Goal: Check status: Check status

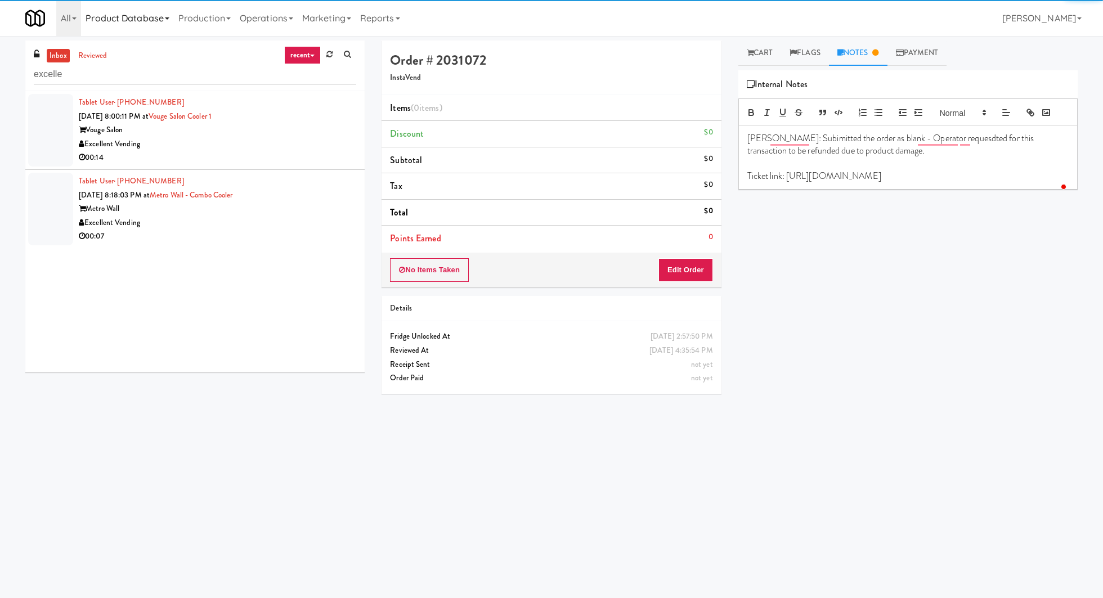
type input "excelle"
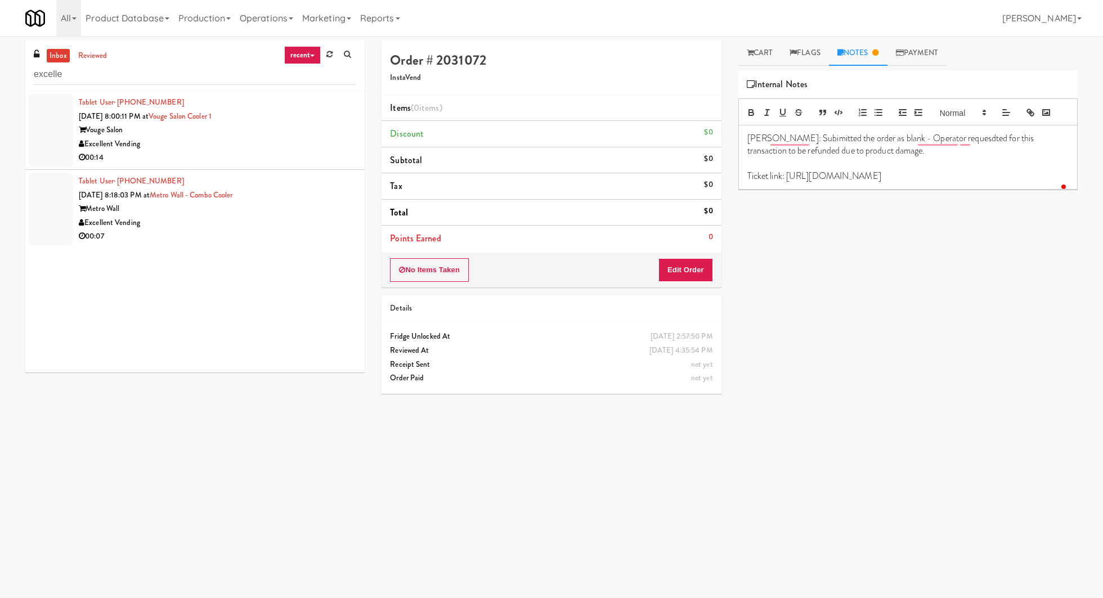
click at [254, 122] on div "Tablet User · (845) 536-2798 [DATE] 8:00:11 PM at Vouge Salon Cooler 1 Vouge Sa…" at bounding box center [218, 130] width 278 height 69
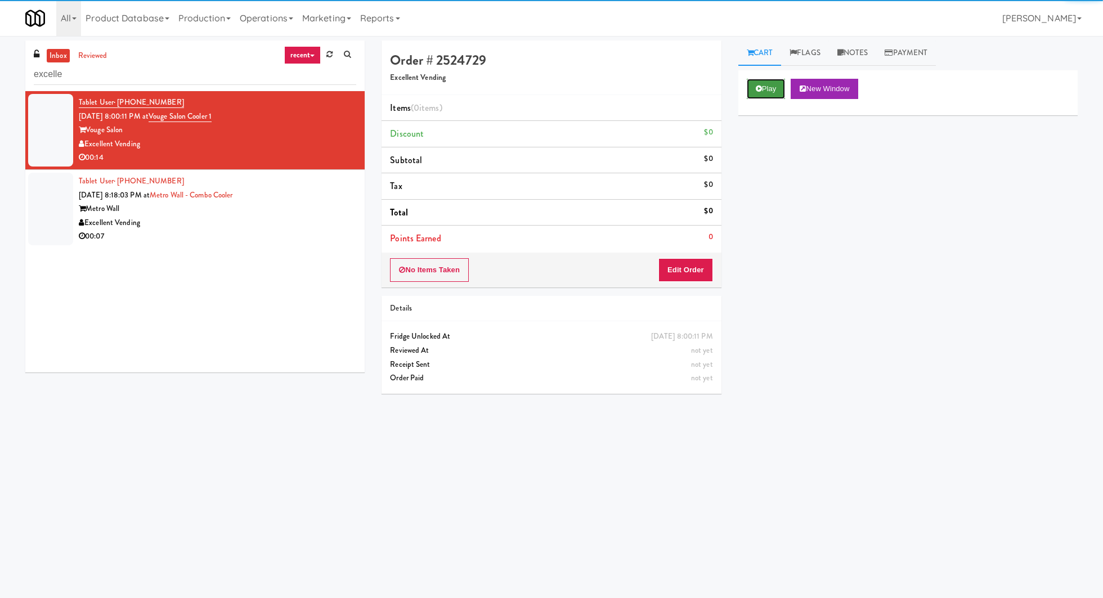
click at [768, 95] on button "Play" at bounding box center [766, 89] width 39 height 20
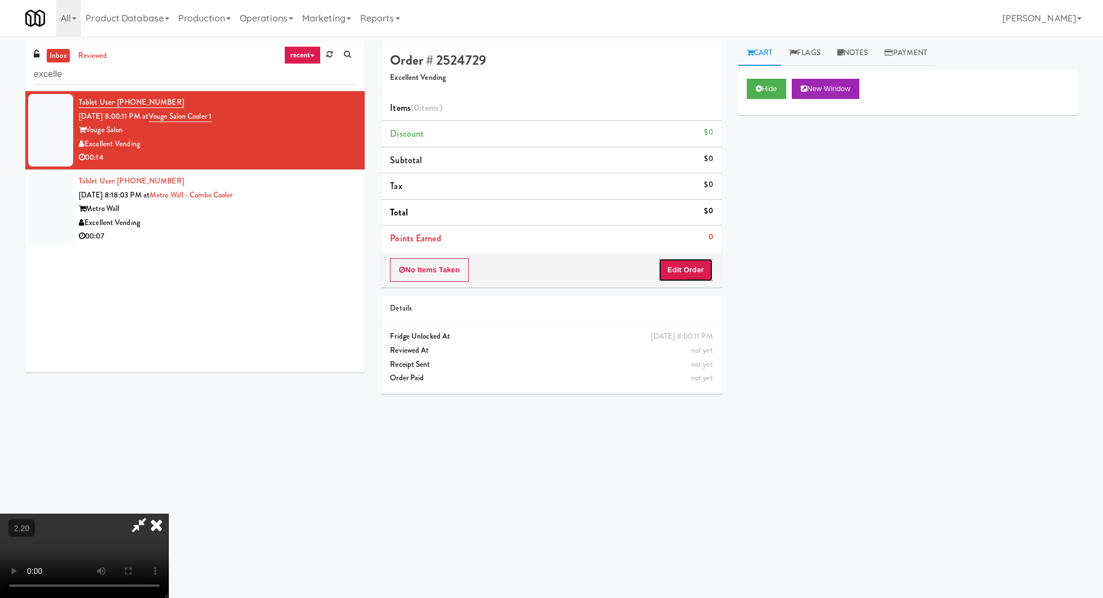
click at [682, 267] on button "Edit Order" at bounding box center [686, 270] width 55 height 24
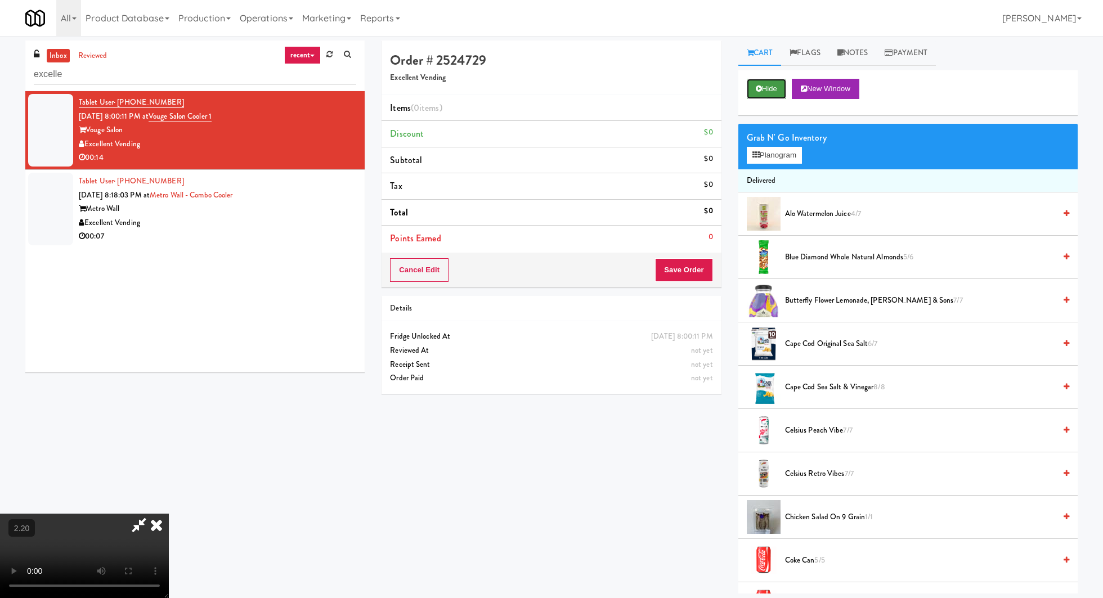
click at [764, 97] on button "Hide" at bounding box center [766, 89] width 39 height 20
click at [169, 514] on video at bounding box center [84, 556] width 169 height 84
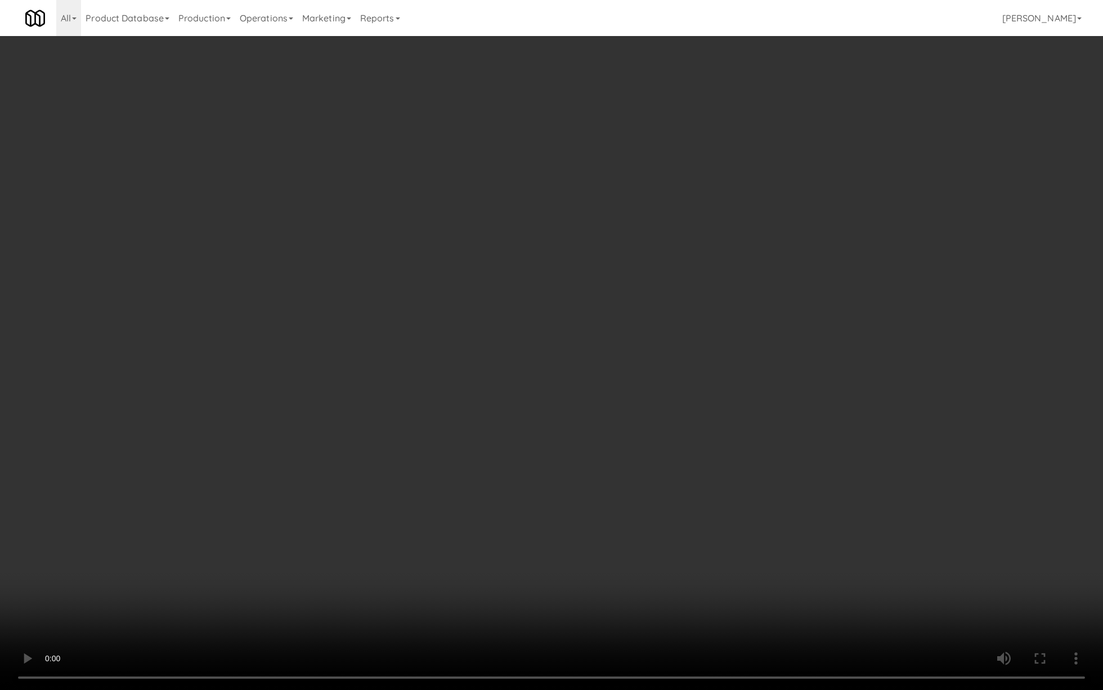
click at [369, 319] on video at bounding box center [551, 345] width 1103 height 690
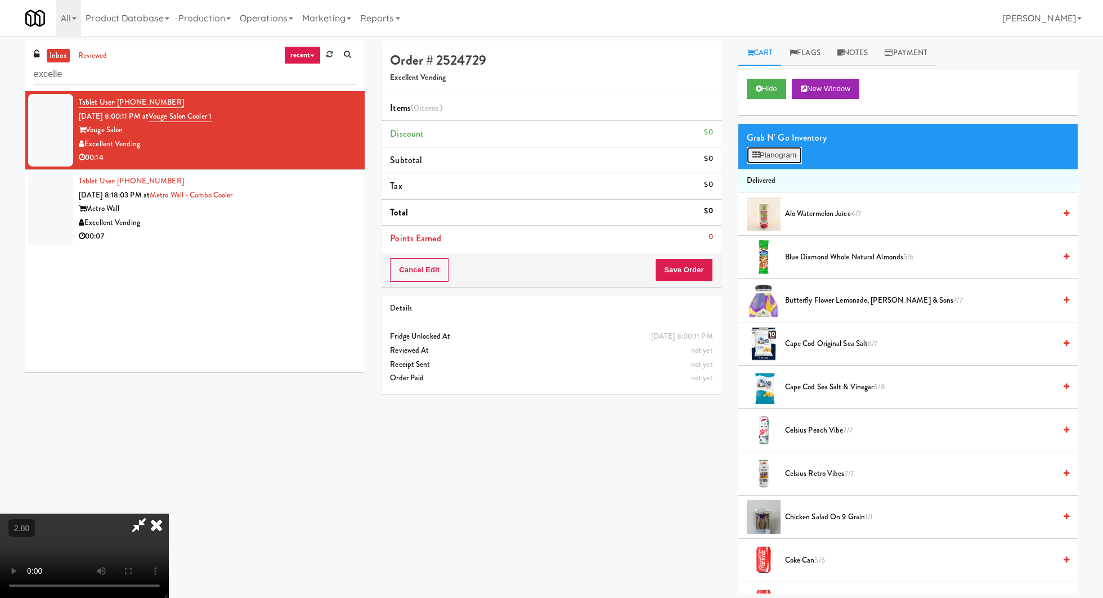
click at [793, 147] on button "Planogram" at bounding box center [774, 155] width 55 height 17
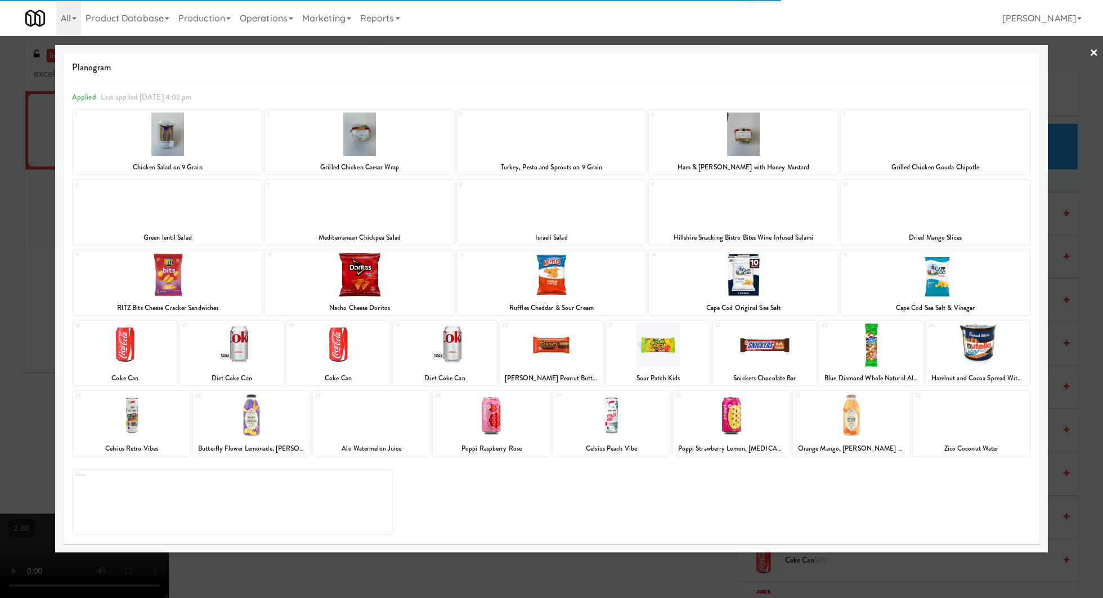
click at [359, 146] on div at bounding box center [359, 134] width 189 height 43
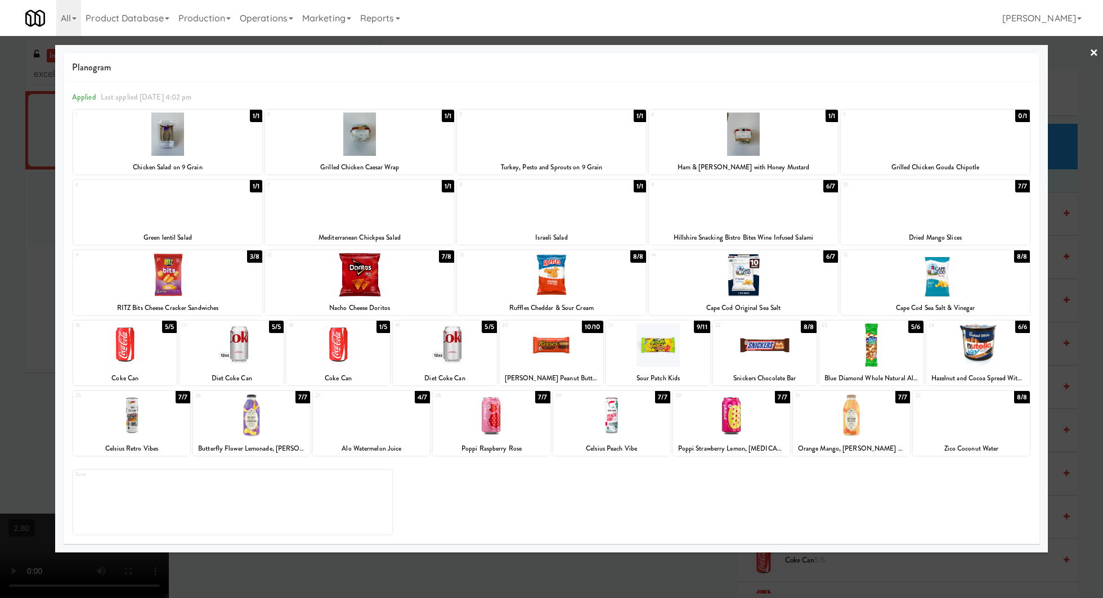
click at [1089, 51] on div at bounding box center [551, 299] width 1103 height 598
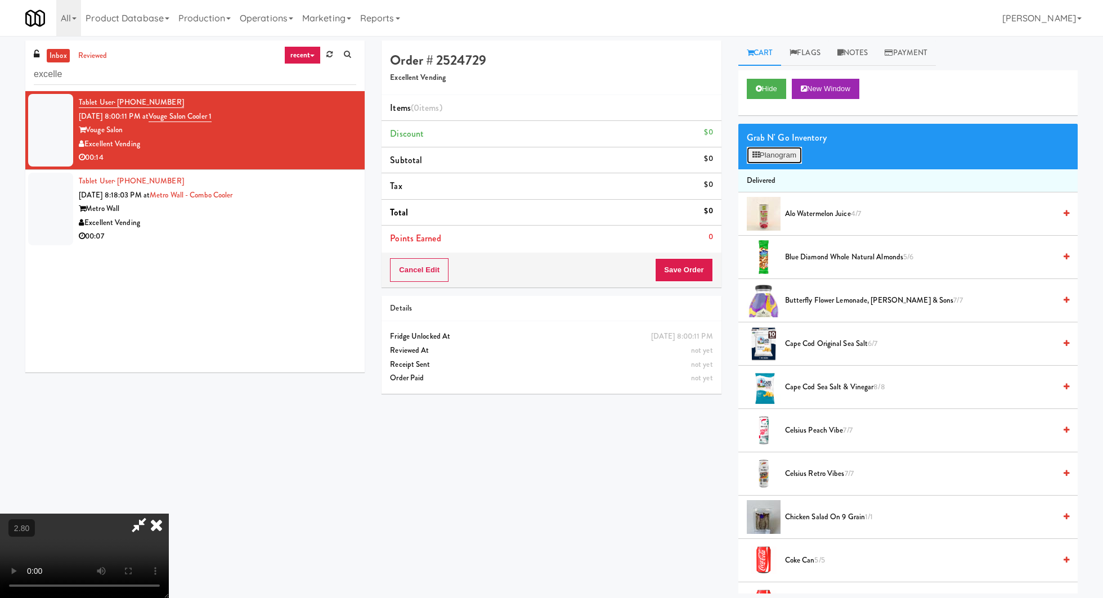
click at [777, 158] on button "Planogram" at bounding box center [774, 155] width 55 height 17
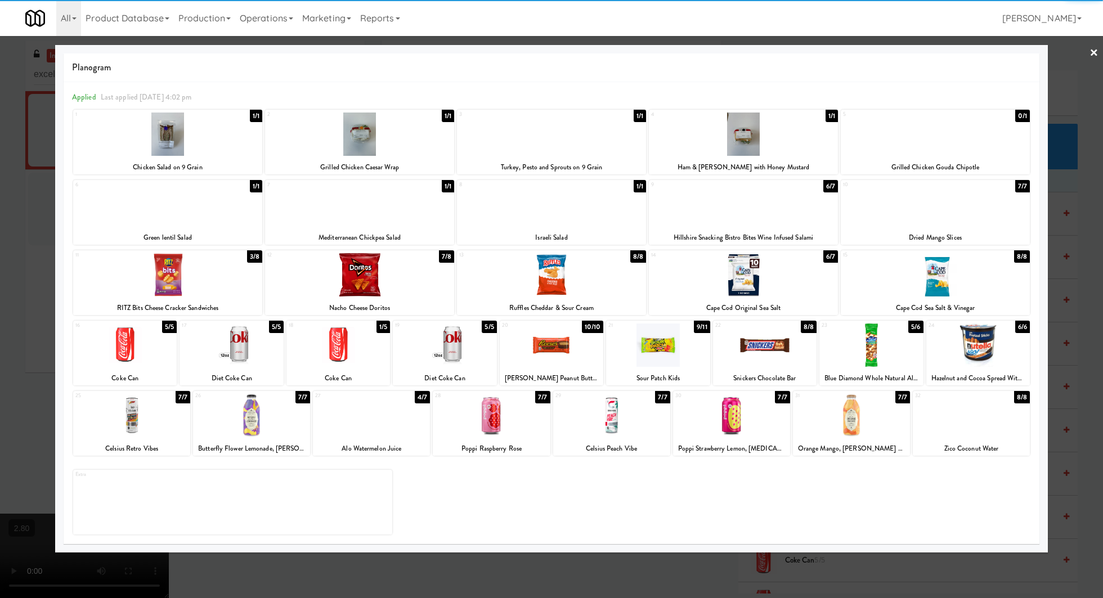
click at [341, 153] on div at bounding box center [359, 134] width 189 height 43
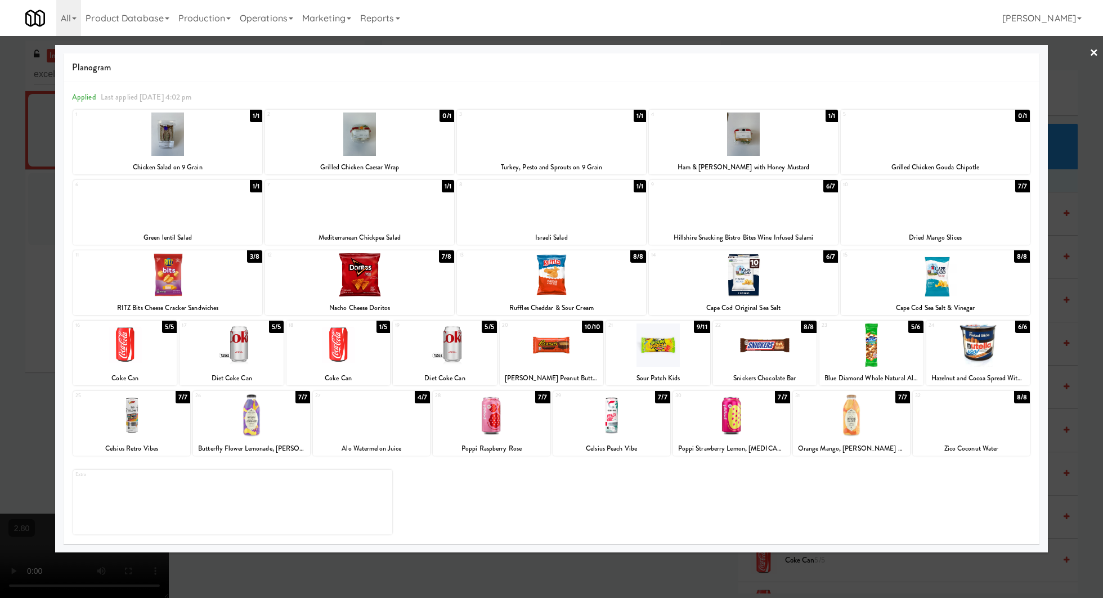
click at [1096, 53] on link "×" at bounding box center [1094, 53] width 9 height 35
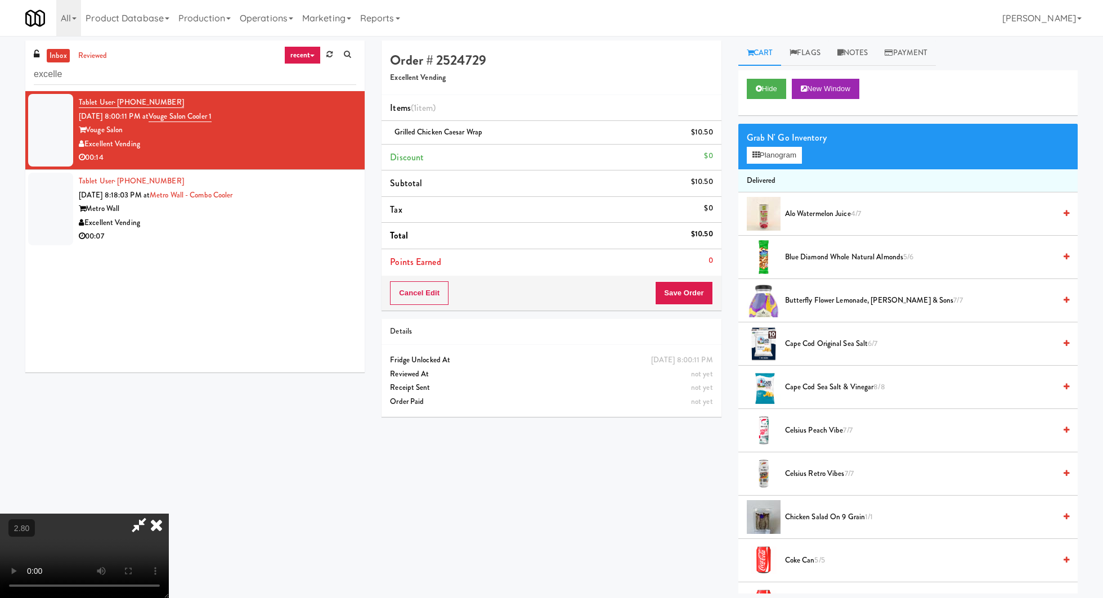
click at [169, 514] on icon at bounding box center [156, 525] width 25 height 23
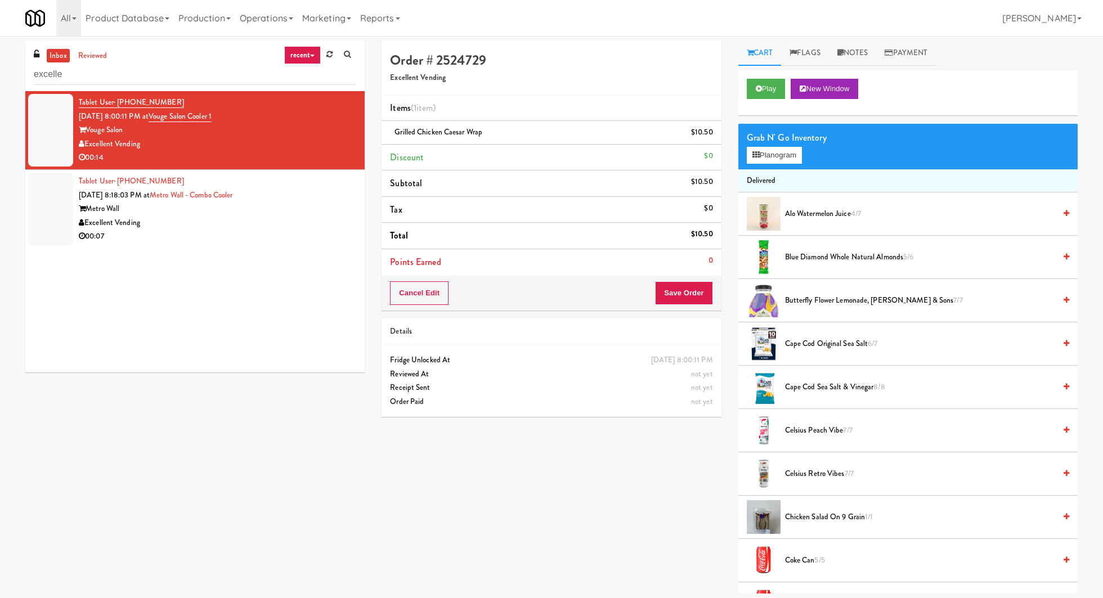
click at [695, 306] on div "Cancel Edit Save Order" at bounding box center [551, 293] width 339 height 35
click at [690, 292] on button "Save Order" at bounding box center [683, 293] width 57 height 24
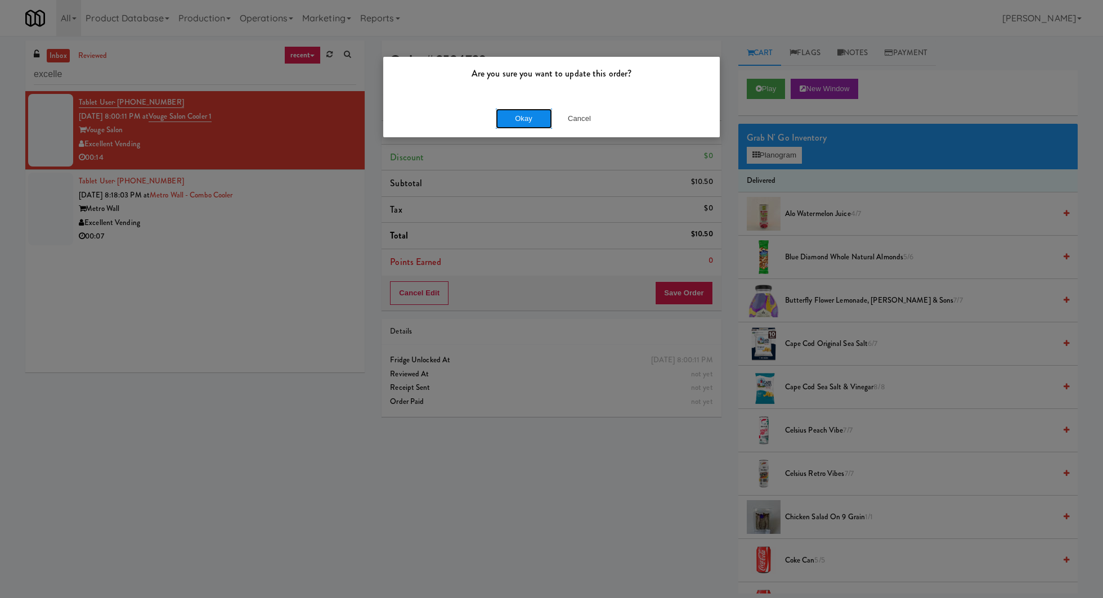
click at [512, 118] on button "Okay" at bounding box center [524, 119] width 56 height 20
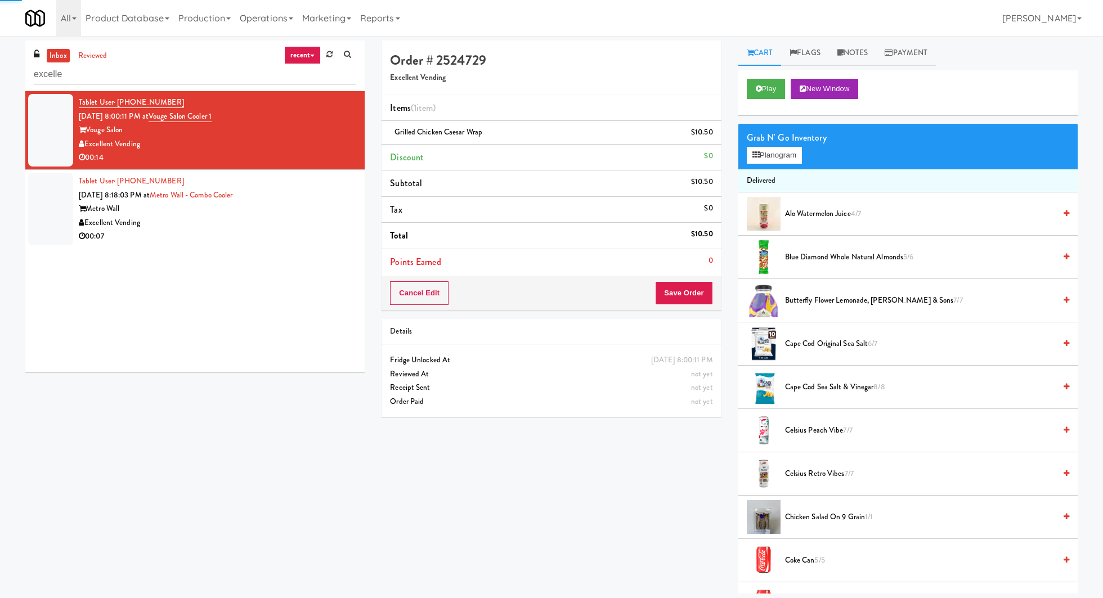
click at [308, 212] on div "Metro Wall" at bounding box center [218, 209] width 278 height 14
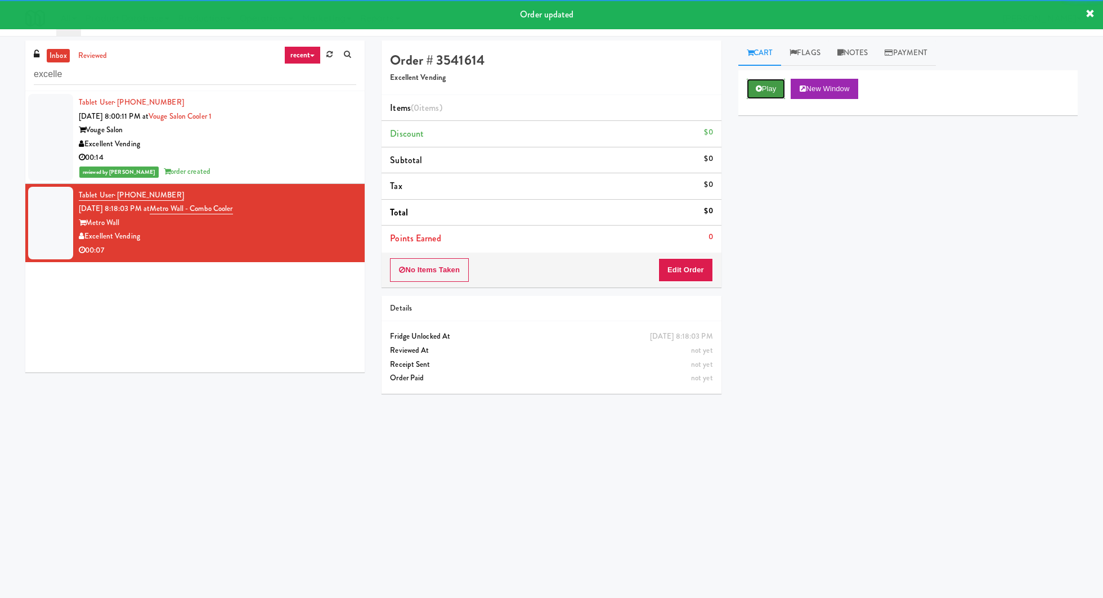
click at [769, 95] on button "Play" at bounding box center [766, 89] width 39 height 20
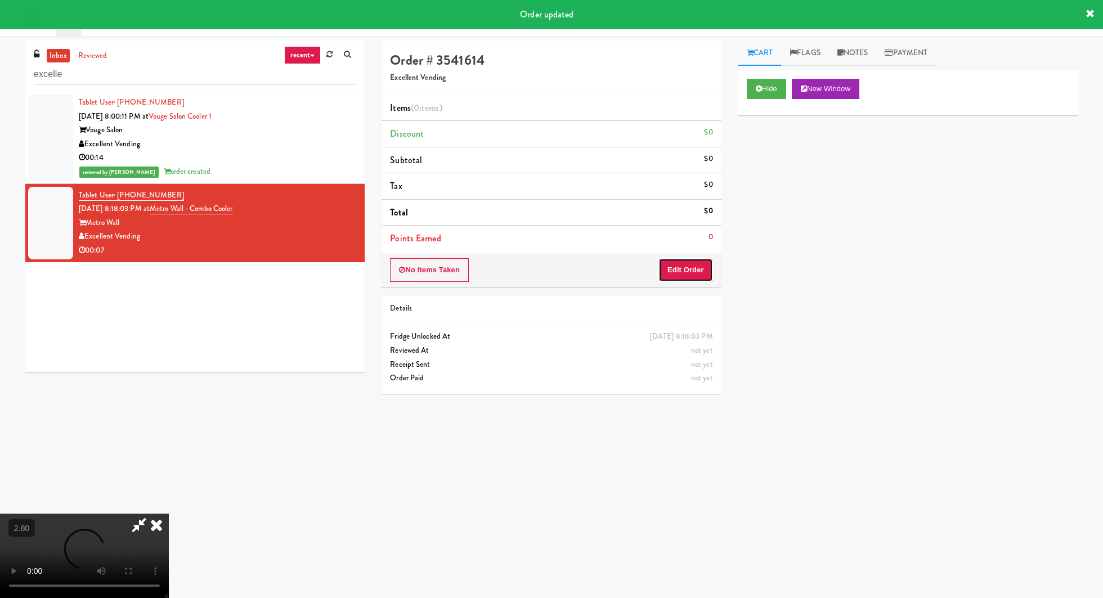
click at [690, 263] on button "Edit Order" at bounding box center [686, 270] width 55 height 24
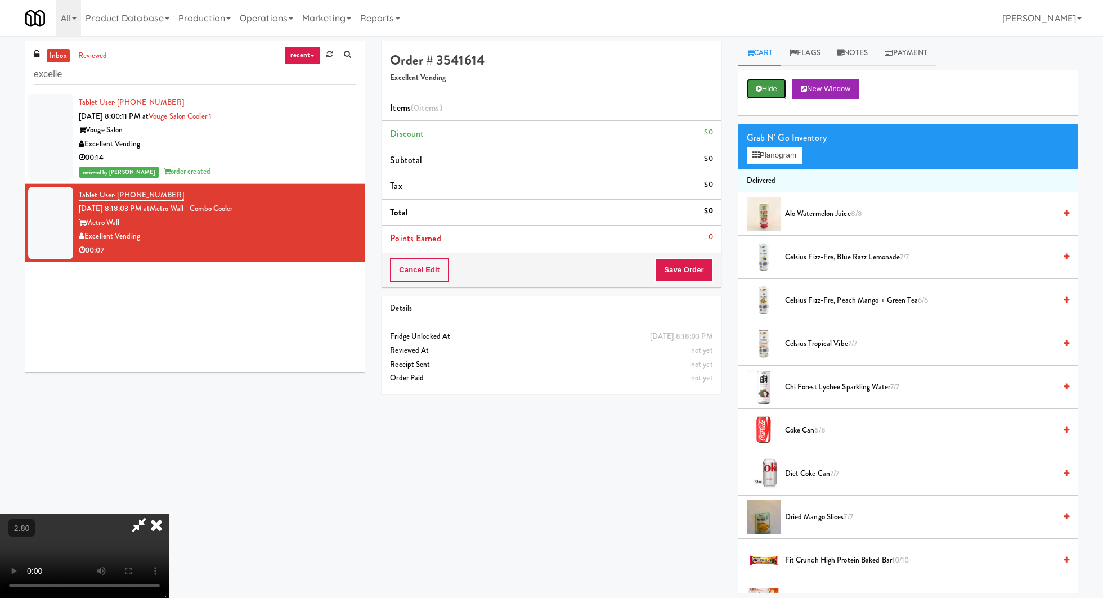
click at [765, 86] on button "Hide" at bounding box center [766, 89] width 39 height 20
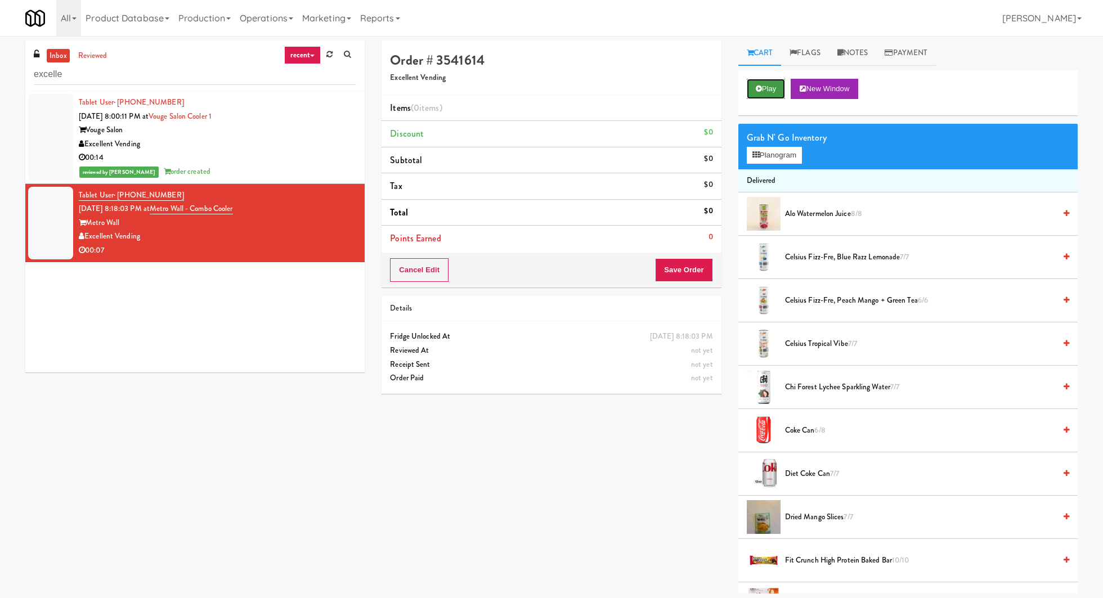
click at [765, 86] on button "Play" at bounding box center [766, 89] width 39 height 20
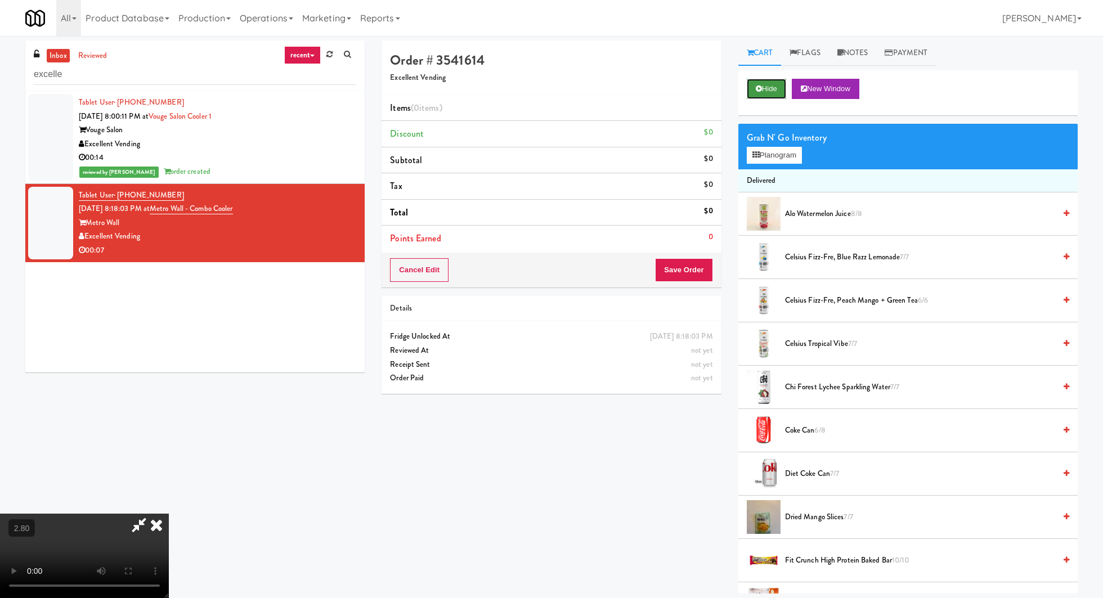
click at [771, 91] on button "Hide" at bounding box center [766, 89] width 39 height 20
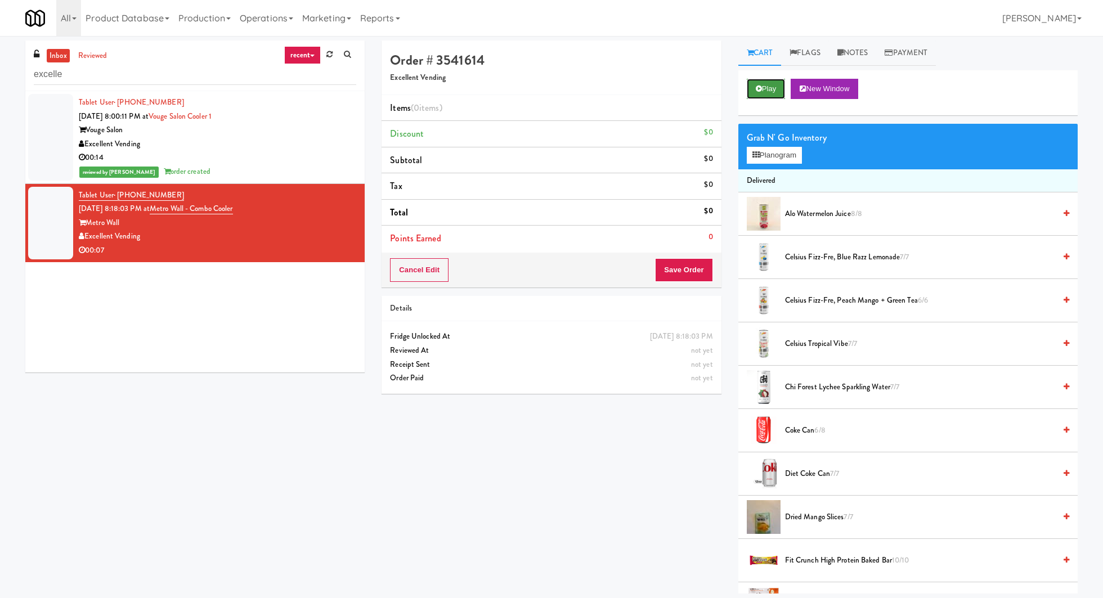
click at [771, 91] on button "Play" at bounding box center [766, 89] width 39 height 20
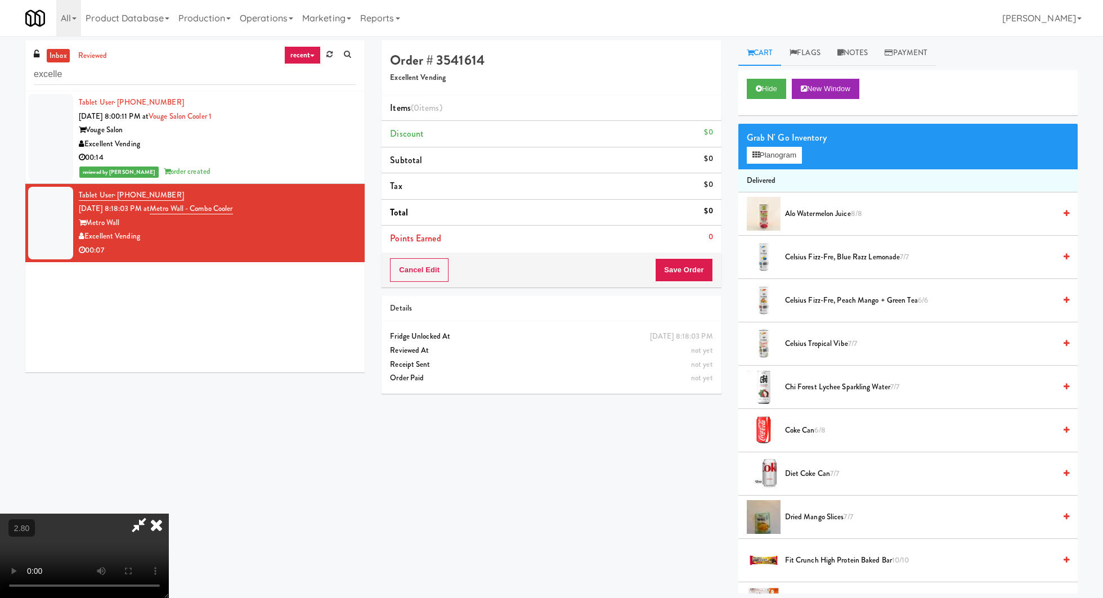
click at [293, 140] on div "Excellent Vending" at bounding box center [218, 144] width 278 height 14
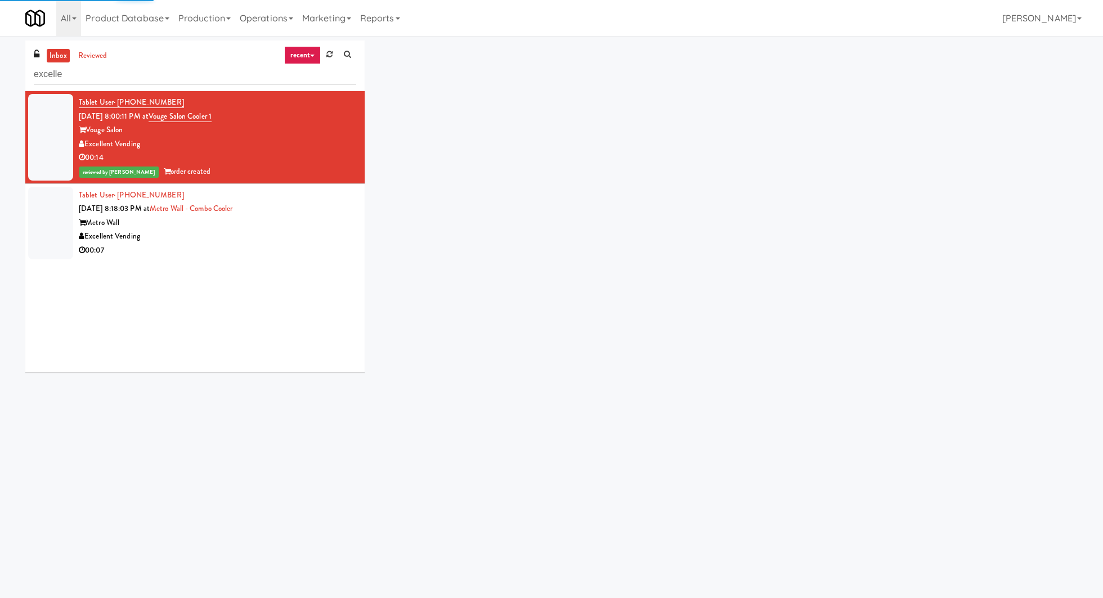
click at [292, 230] on div "Excellent Vending" at bounding box center [218, 237] width 278 height 14
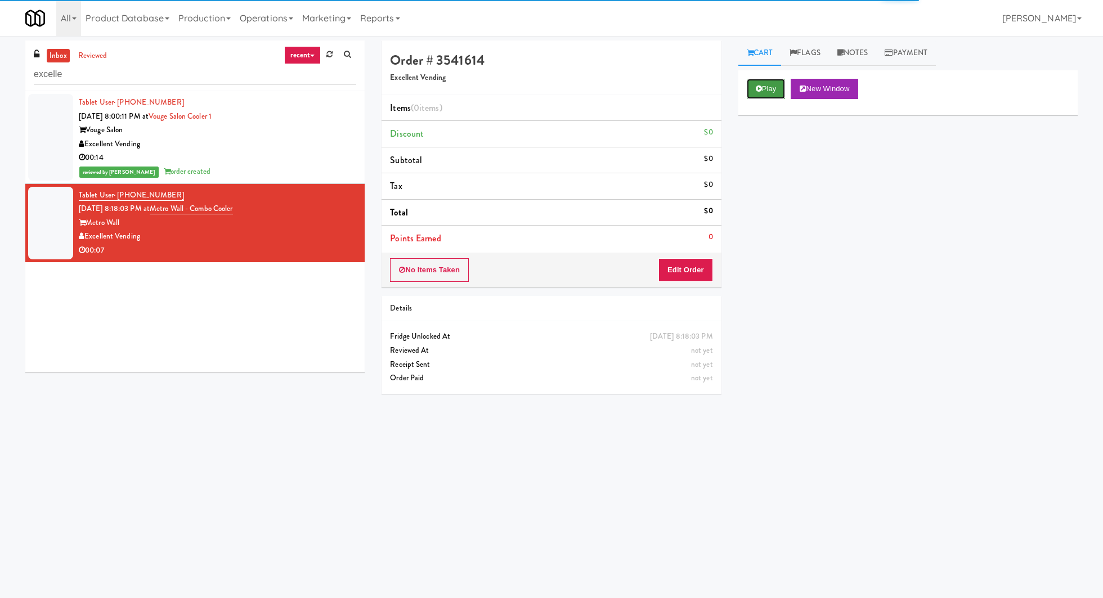
click at [776, 88] on button "Play" at bounding box center [766, 89] width 39 height 20
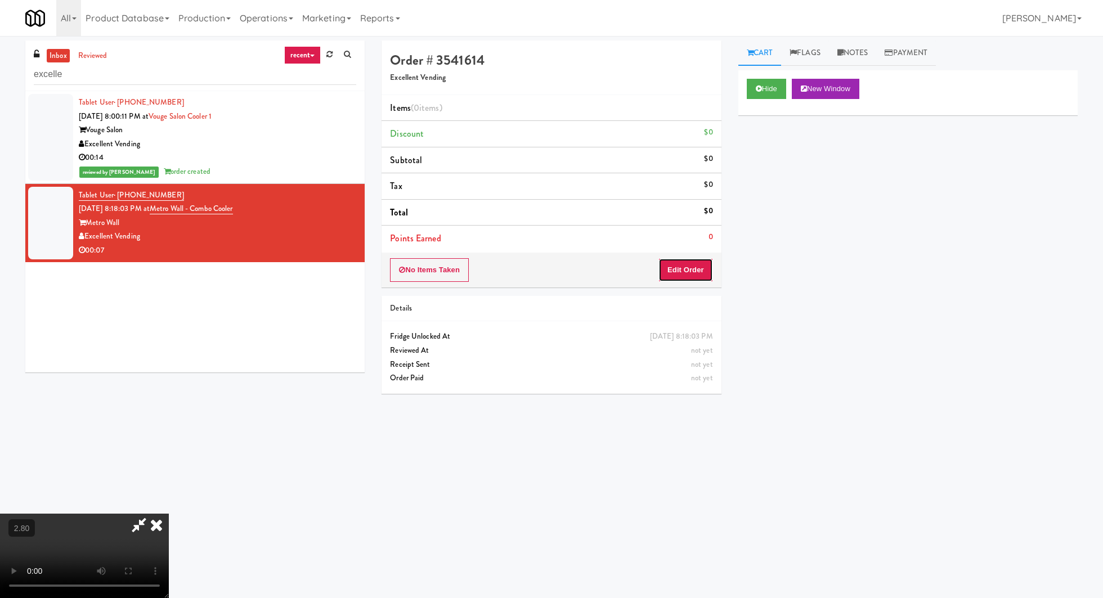
click at [696, 269] on button "Edit Order" at bounding box center [686, 270] width 55 height 24
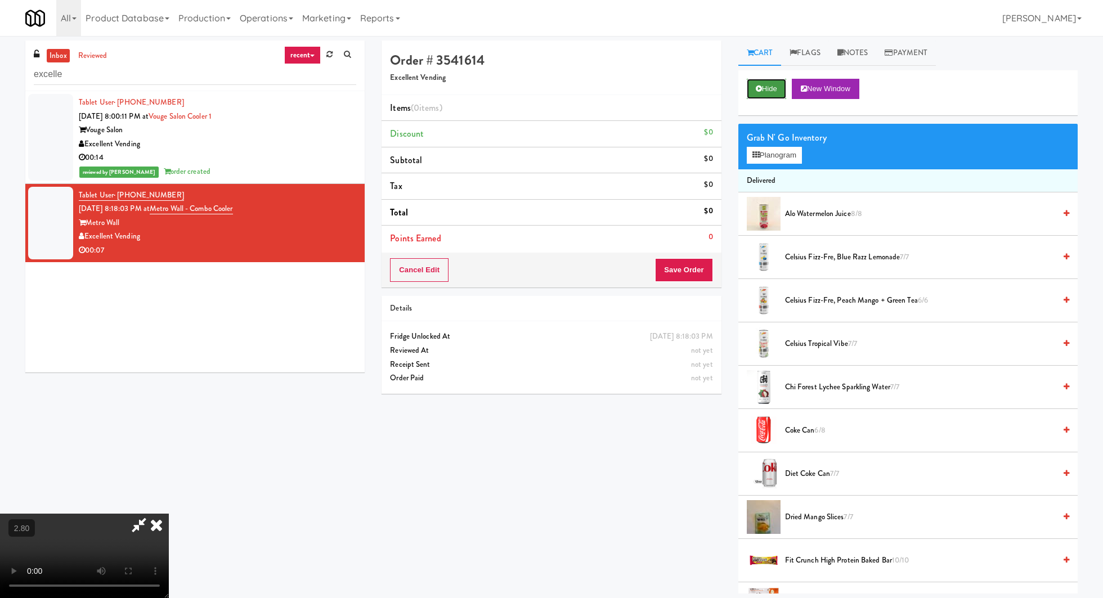
click at [763, 90] on button "Hide" at bounding box center [766, 89] width 39 height 20
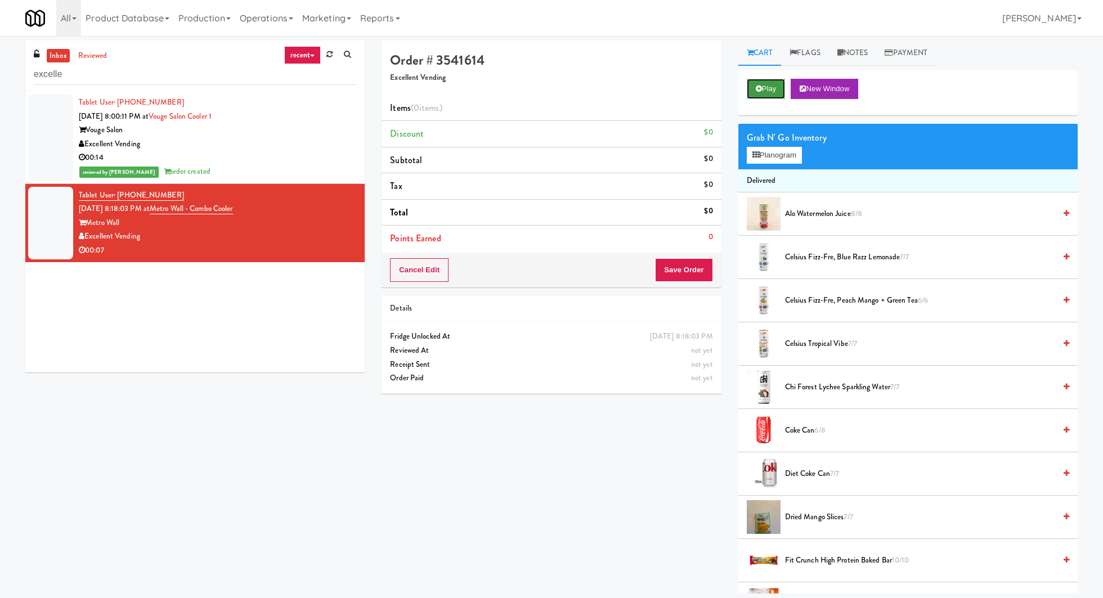
click at [763, 90] on button "Play" at bounding box center [766, 89] width 39 height 20
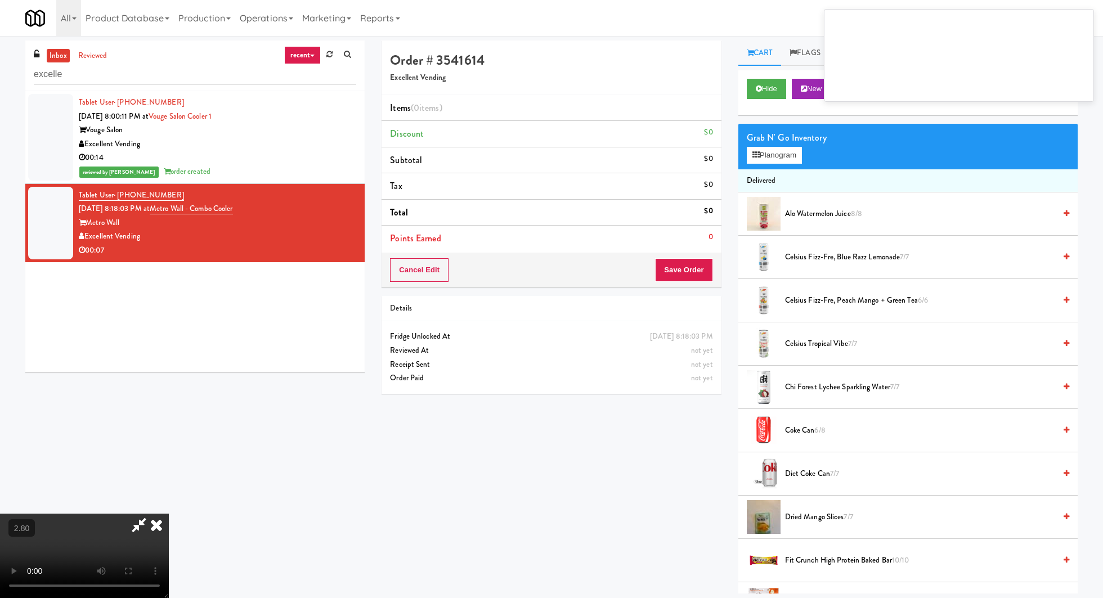
click at [169, 514] on video at bounding box center [84, 556] width 169 height 84
click at [169, 514] on icon at bounding box center [156, 525] width 25 height 23
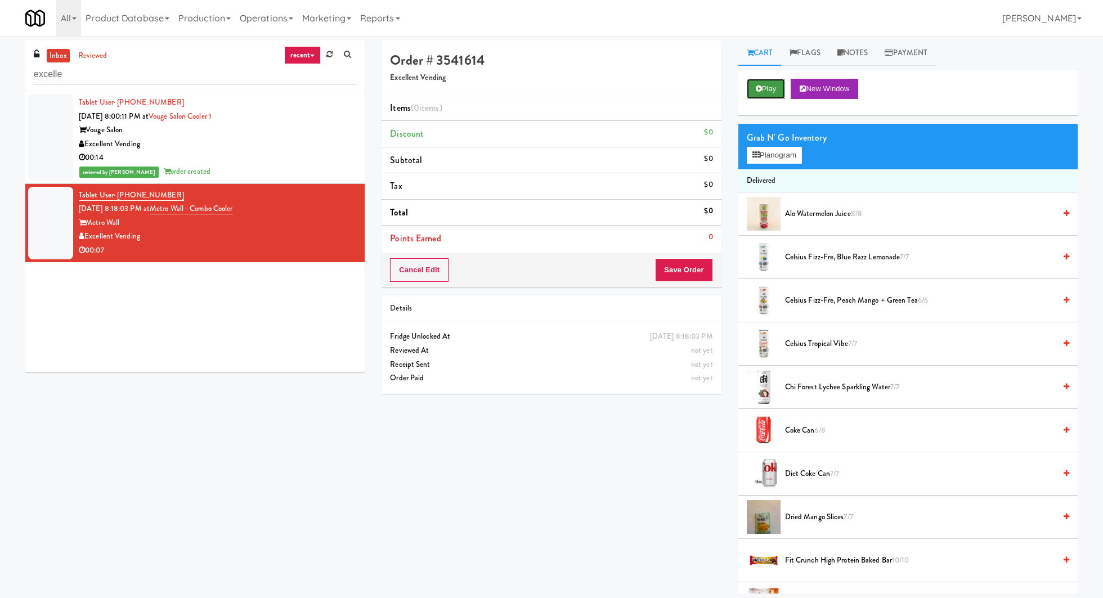
click at [764, 92] on button "Play" at bounding box center [766, 89] width 39 height 20
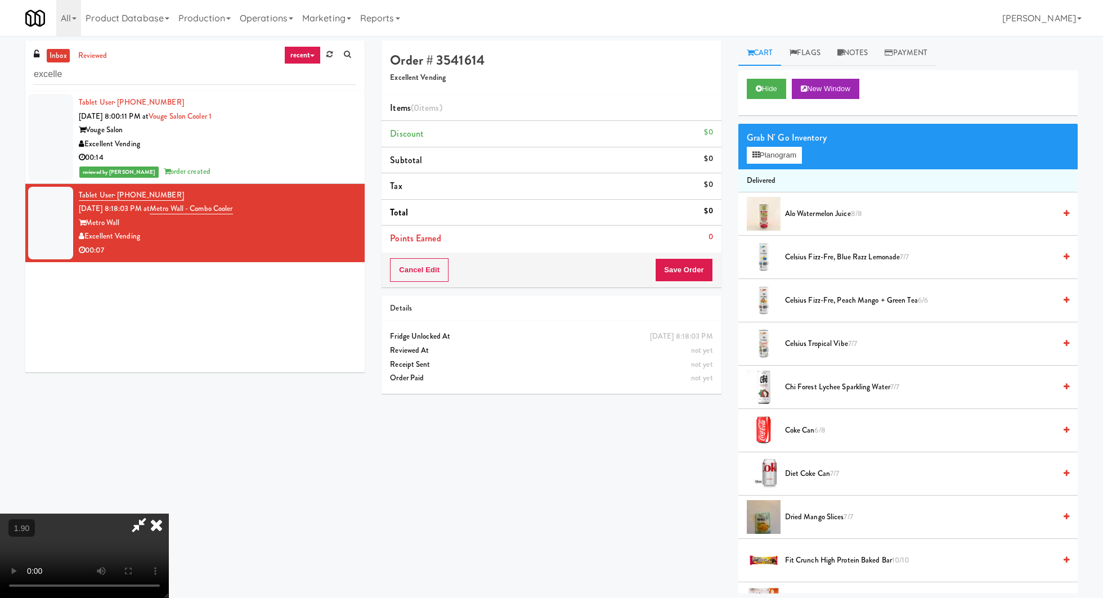
click at [169, 514] on video at bounding box center [84, 556] width 169 height 84
click at [135, 514] on video at bounding box center [84, 556] width 169 height 84
click at [772, 153] on button "Planogram" at bounding box center [774, 155] width 55 height 17
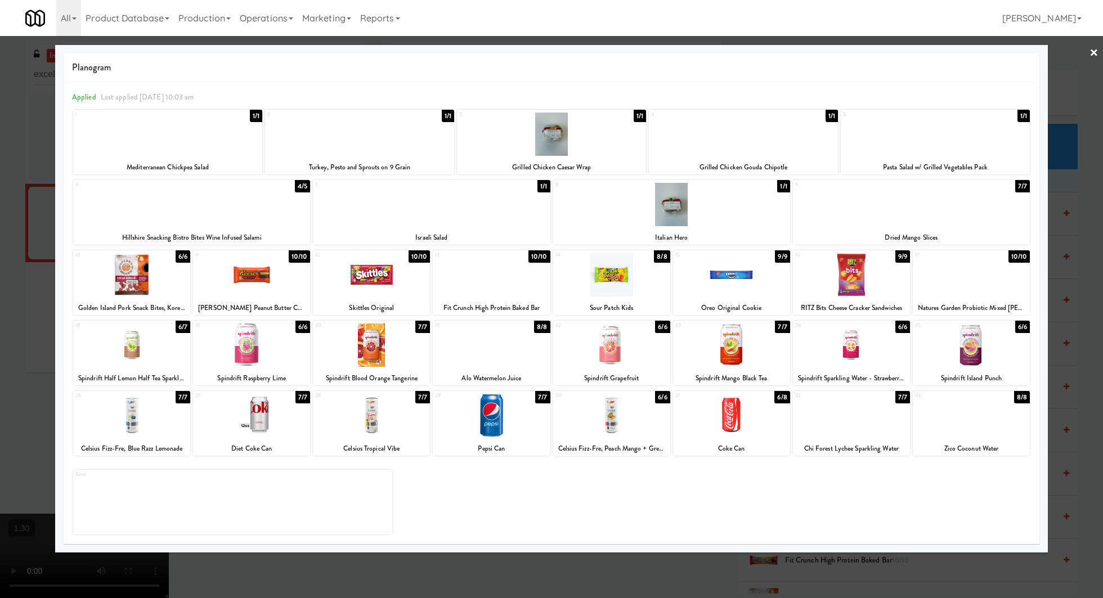
click at [726, 418] on div at bounding box center [731, 415] width 117 height 43
click at [1093, 56] on link "×" at bounding box center [1094, 53] width 9 height 35
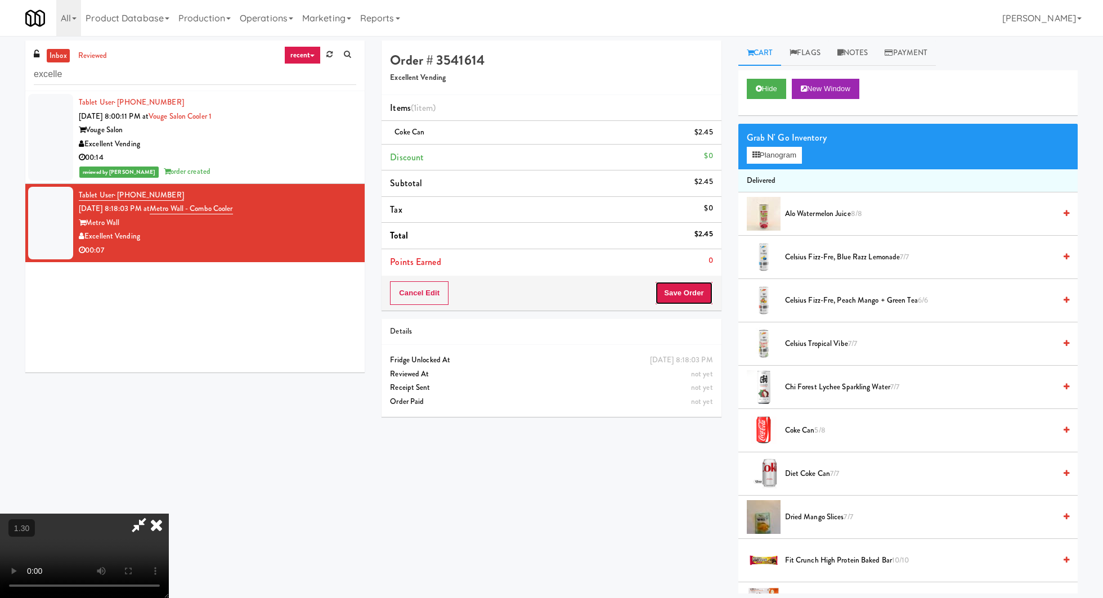
click at [686, 286] on button "Save Order" at bounding box center [683, 293] width 57 height 24
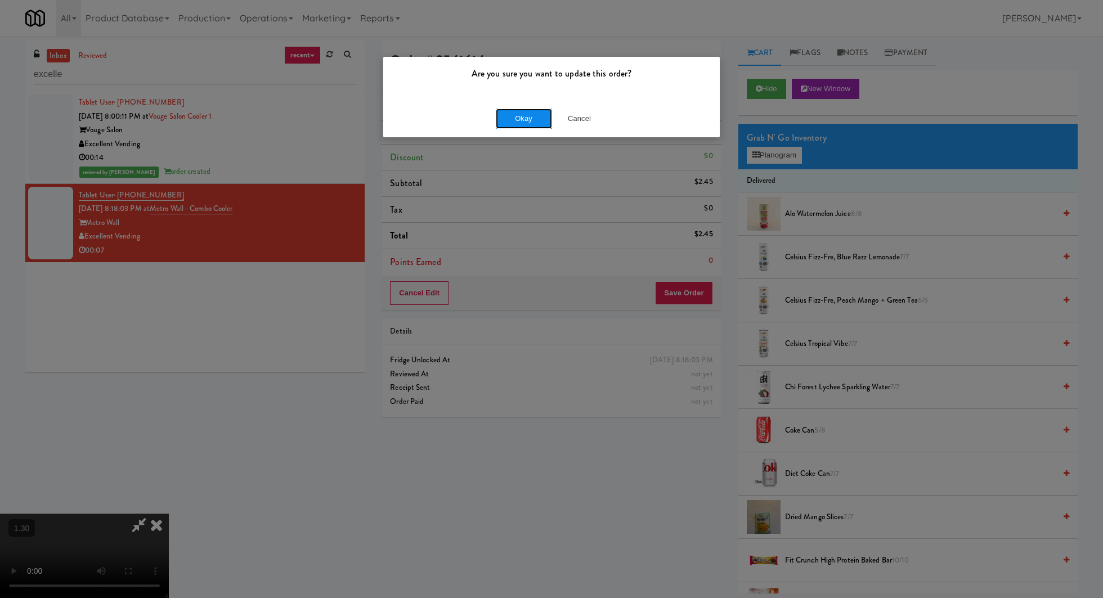
click at [508, 117] on button "Okay" at bounding box center [524, 119] width 56 height 20
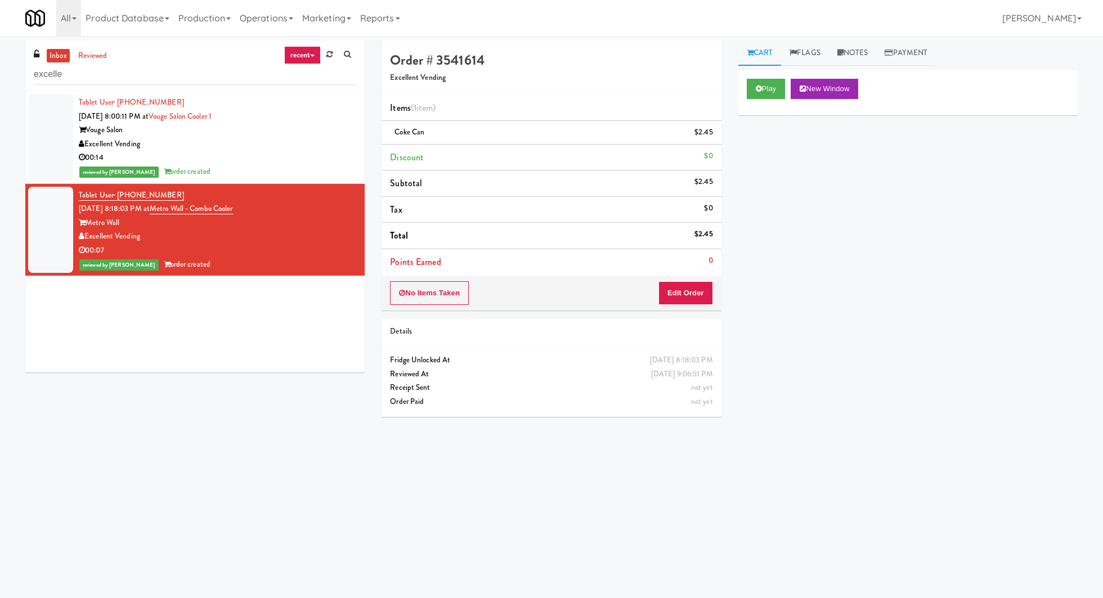
click at [55, 52] on link "inbox" at bounding box center [58, 56] width 23 height 14
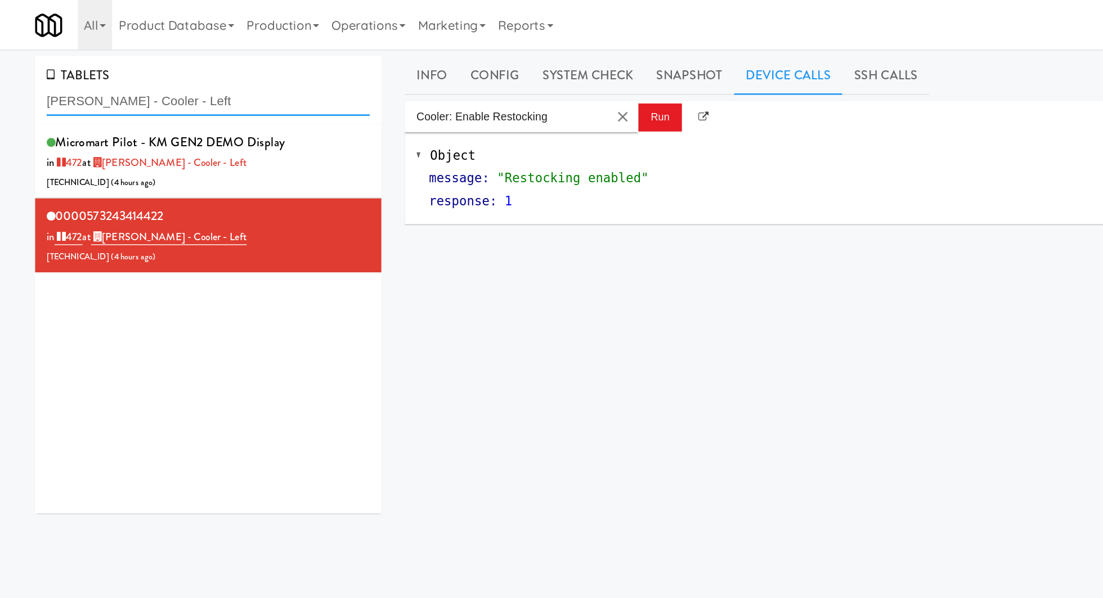
click at [108, 66] on input "Bradlee - Cooler - Left" at bounding box center [151, 73] width 234 height 21
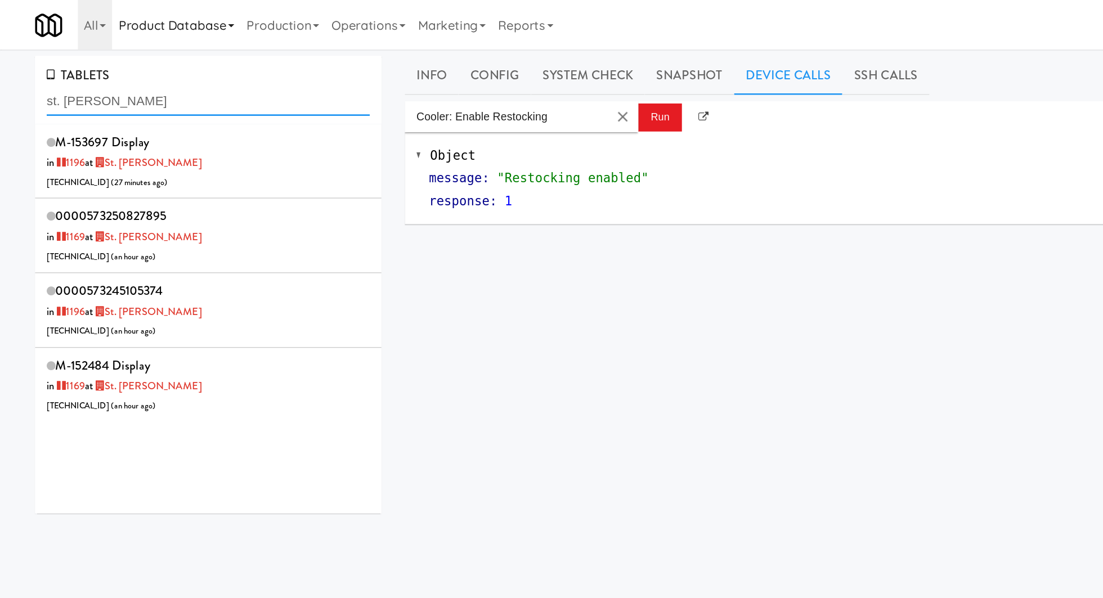
type input "st. James"
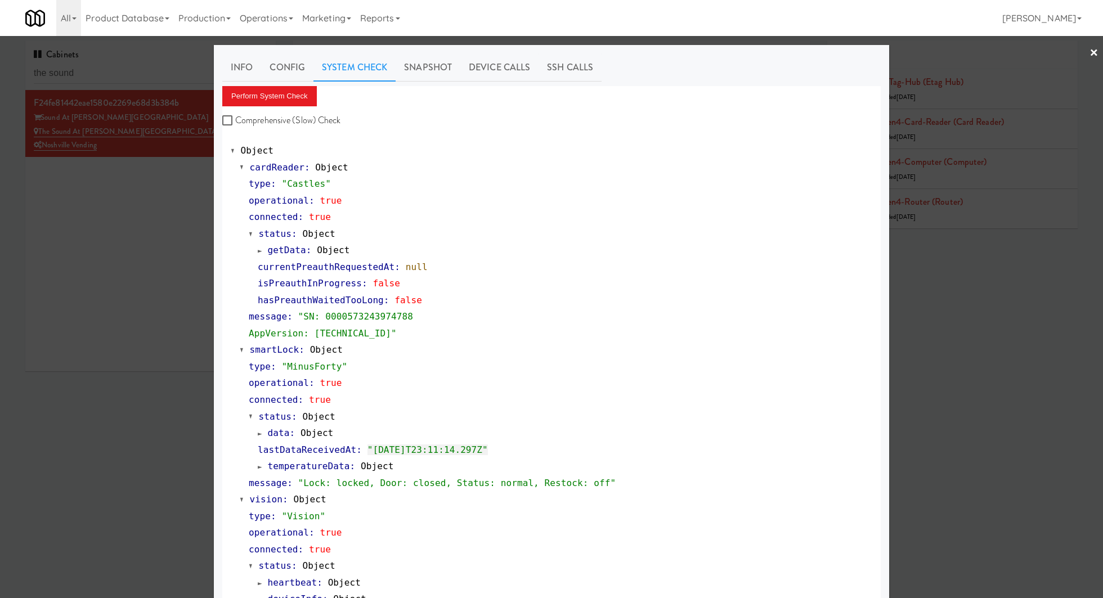
click at [130, 74] on div at bounding box center [551, 299] width 1103 height 598
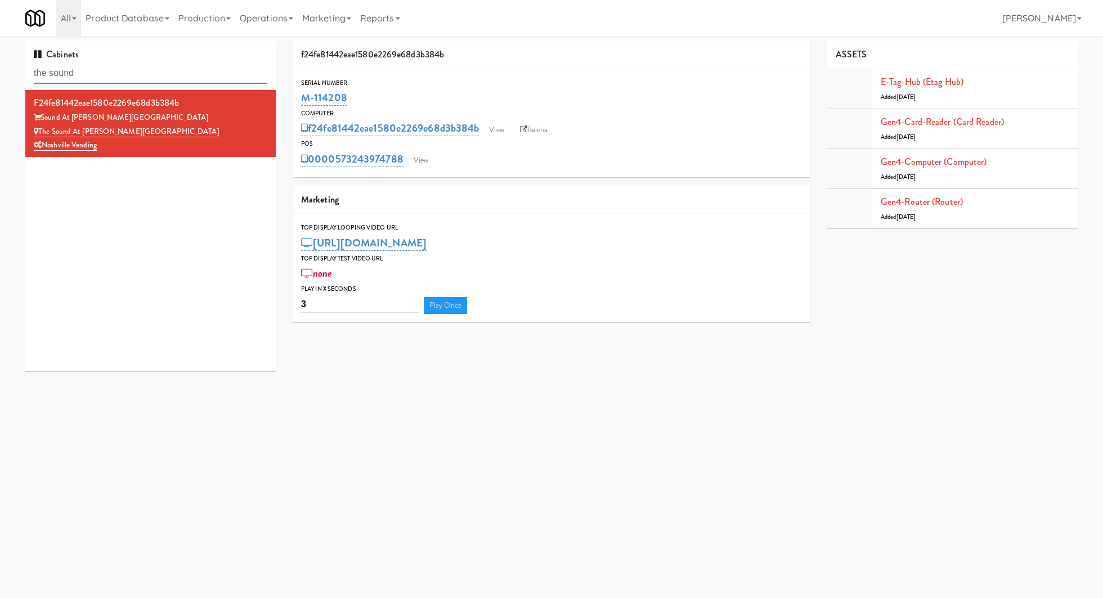
click at [130, 74] on input "the sound" at bounding box center [151, 73] width 234 height 21
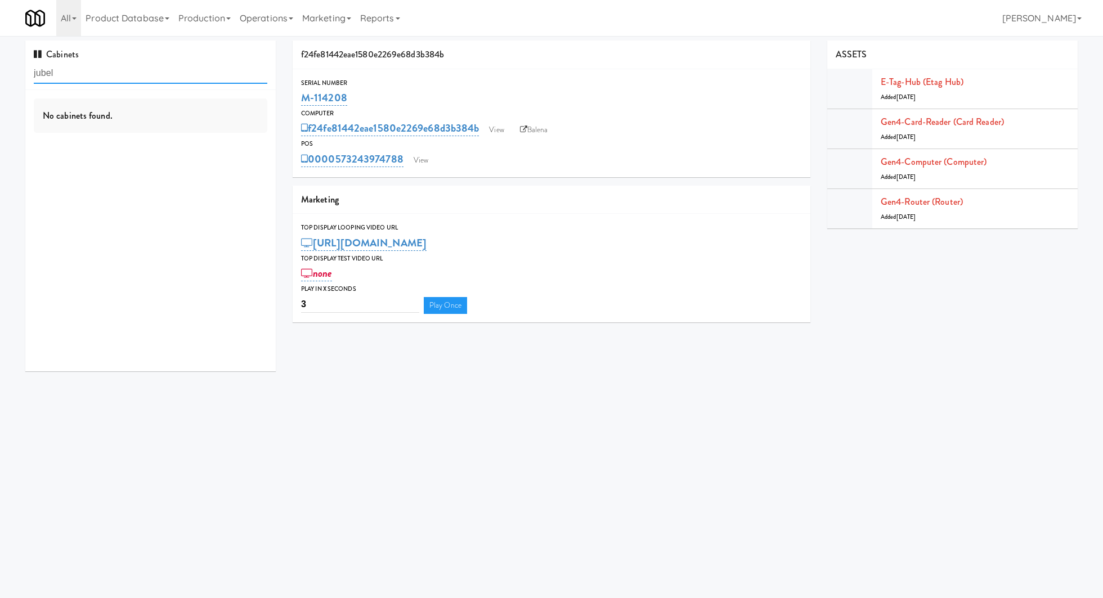
click at [130, 74] on input "jubel" at bounding box center [151, 73] width 234 height 21
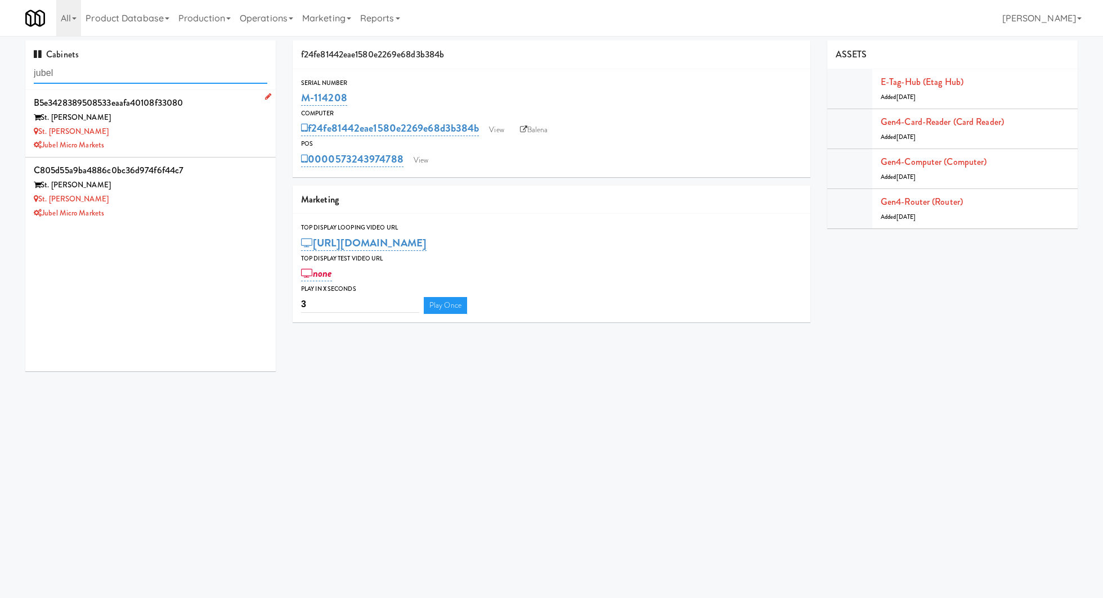
type input "jubel"
click at [190, 128] on div "St. James Drink Fridge" at bounding box center [151, 132] width 234 height 14
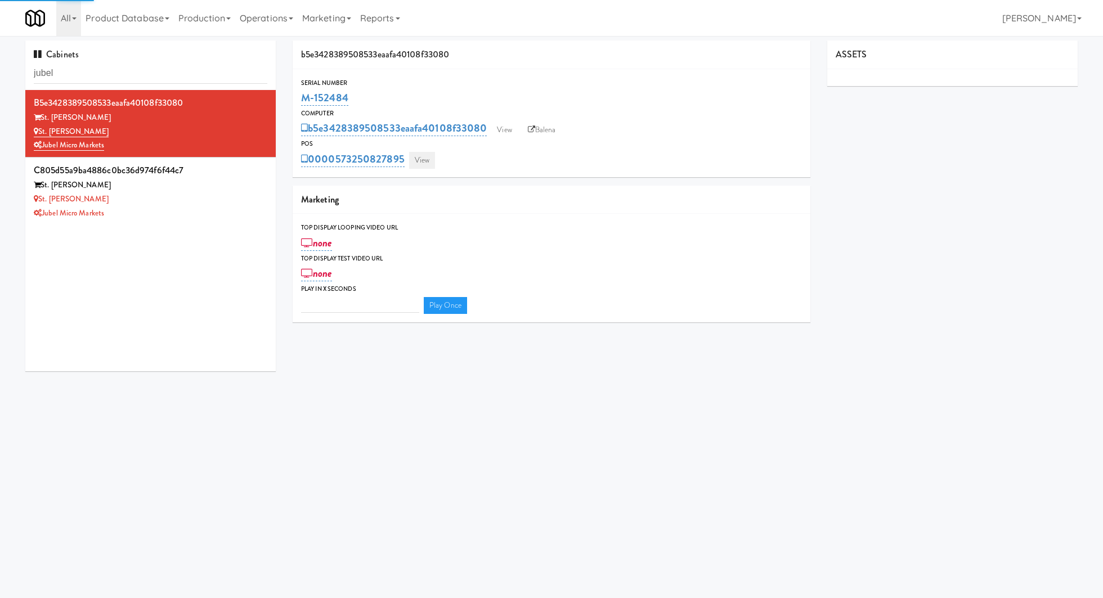
type input "3"
click at [425, 159] on link "View" at bounding box center [422, 160] width 26 height 17
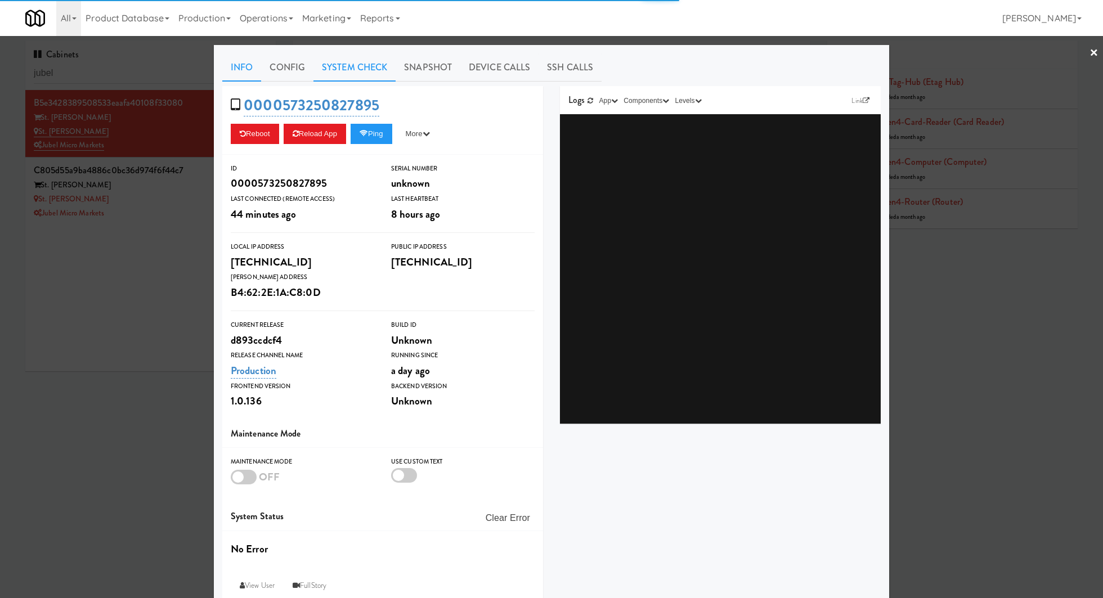
click at [333, 71] on link "System Check" at bounding box center [355, 67] width 82 height 28
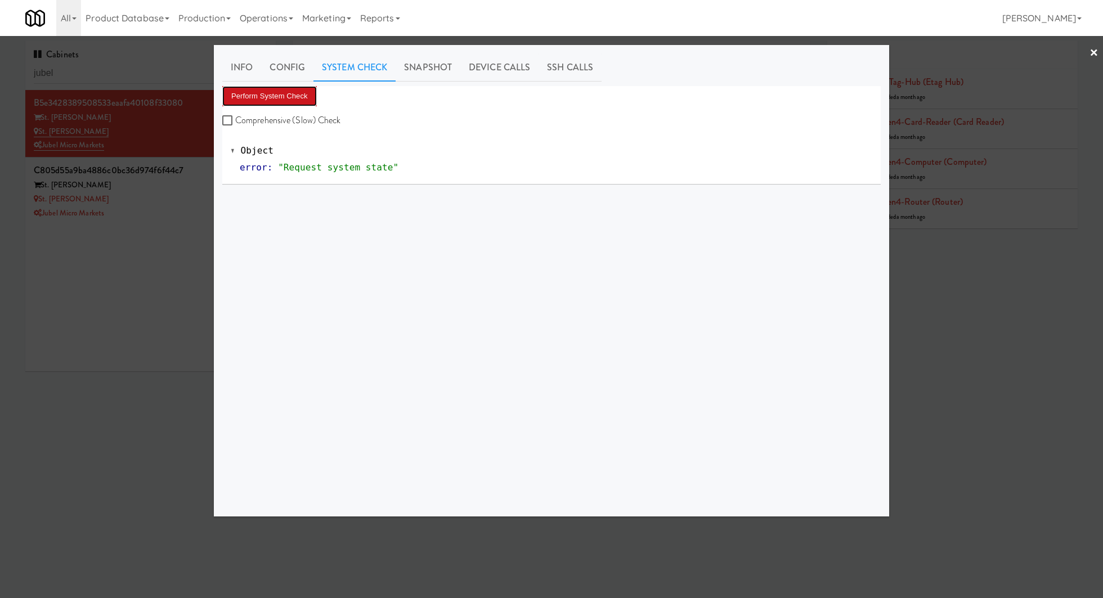
click at [288, 98] on button "Perform System Check" at bounding box center [269, 96] width 95 height 20
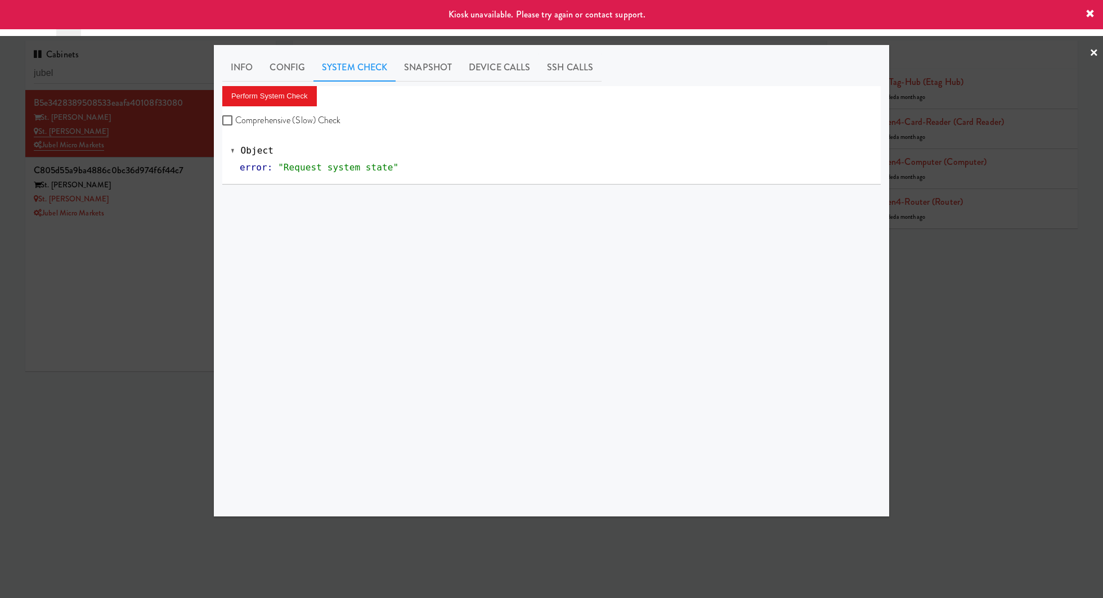
click at [148, 204] on div at bounding box center [551, 299] width 1103 height 598
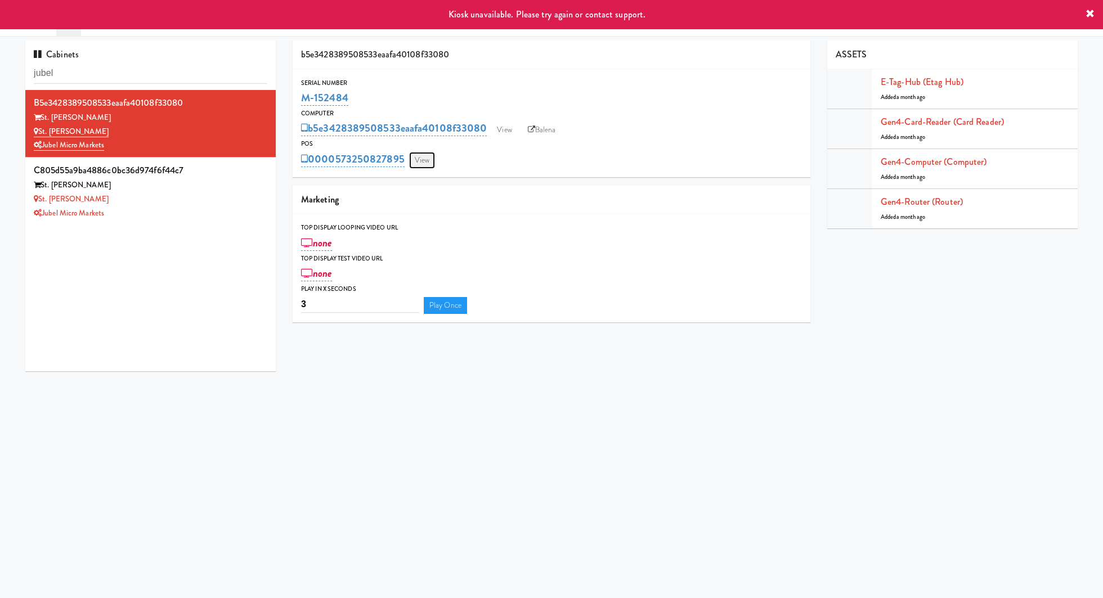
click at [425, 161] on link "View" at bounding box center [422, 160] width 26 height 17
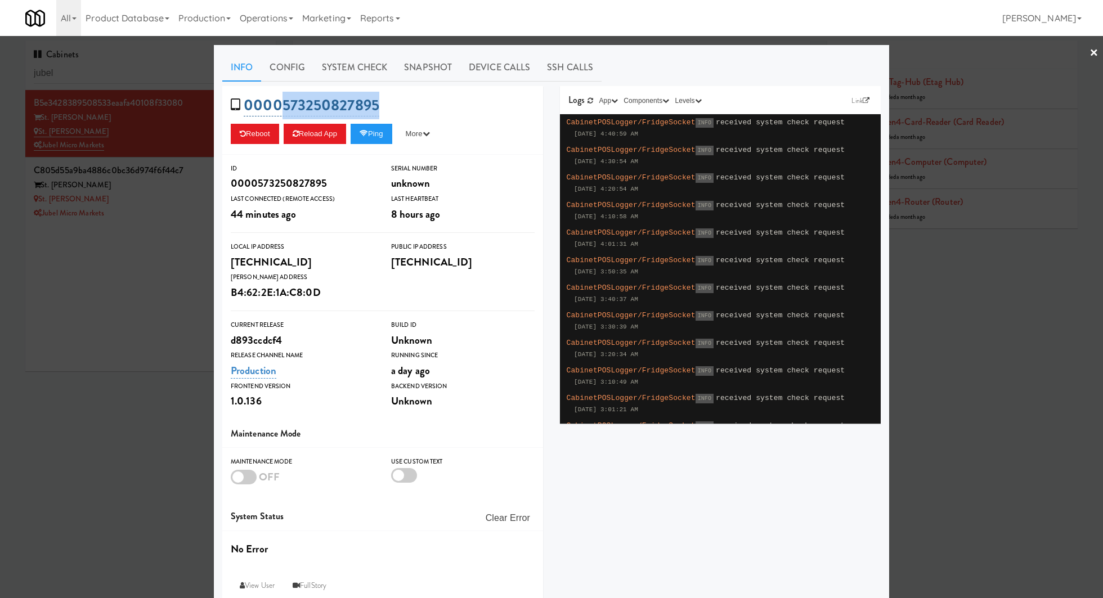
drag, startPoint x: 388, startPoint y: 99, endPoint x: 285, endPoint y: 102, distance: 102.5
click at [285, 102] on div "0000573250827895 Reboot Reload App Ping More Ping Server Restart Server Force R…" at bounding box center [382, 120] width 321 height 69
copy link "573250827895"
click at [95, 341] on div at bounding box center [551, 299] width 1103 height 598
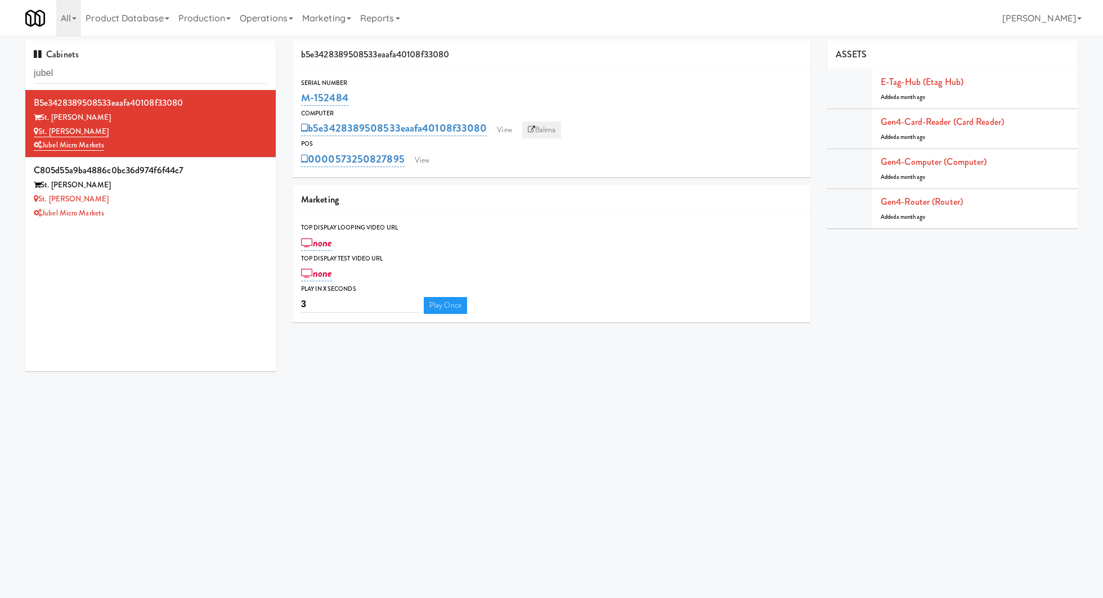
click at [535, 124] on link "Balena" at bounding box center [541, 130] width 39 height 17
click at [246, 184] on div "St. James" at bounding box center [151, 185] width 234 height 14
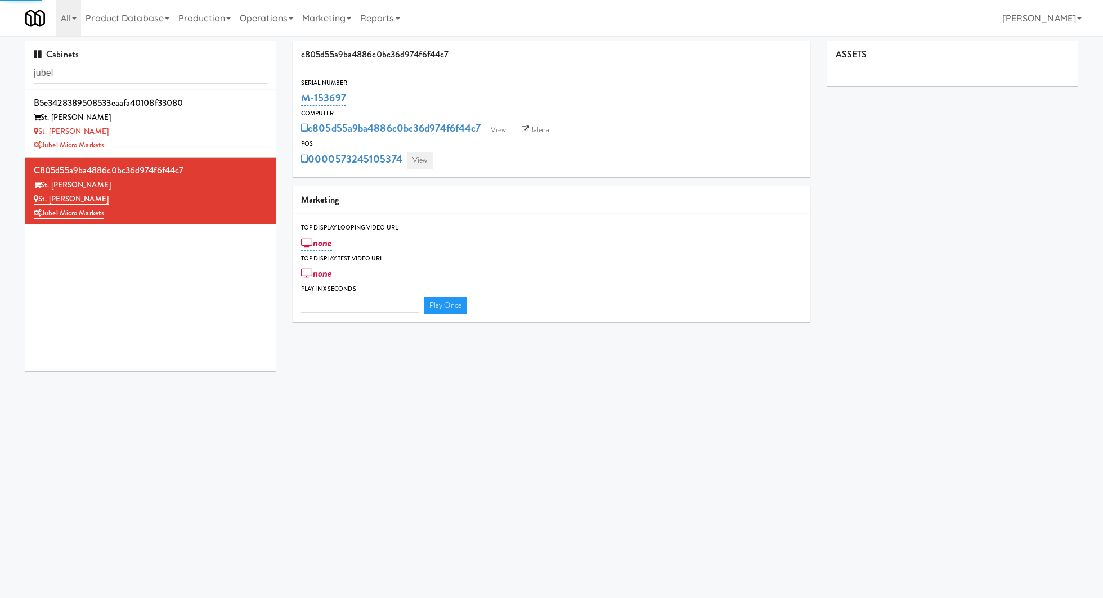
type input "3"
click at [421, 158] on link "View" at bounding box center [420, 160] width 26 height 17
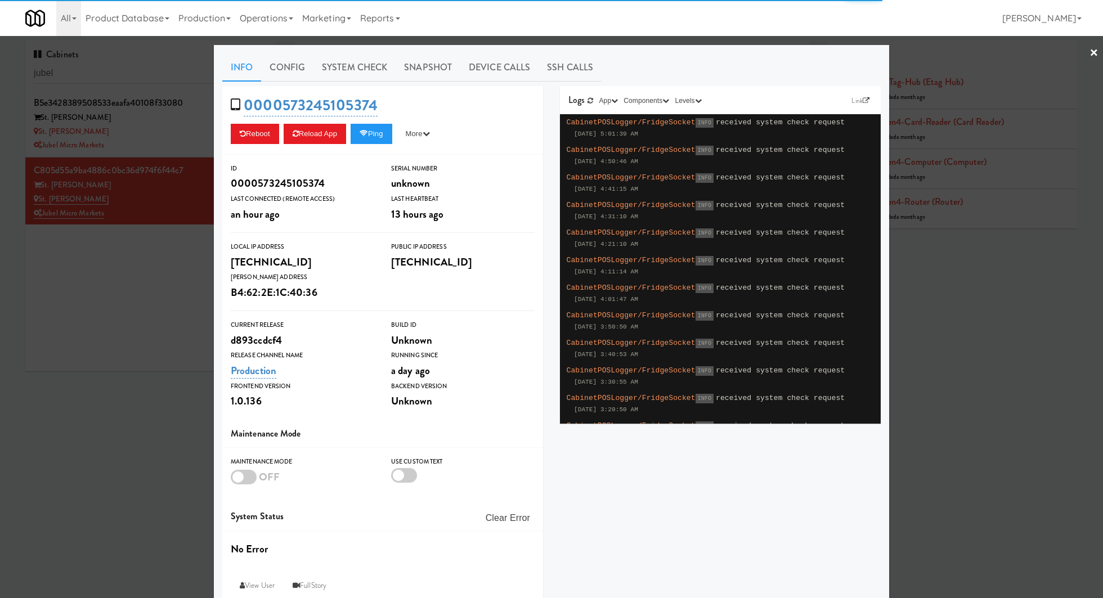
click at [337, 58] on link "System Check" at bounding box center [355, 67] width 82 height 28
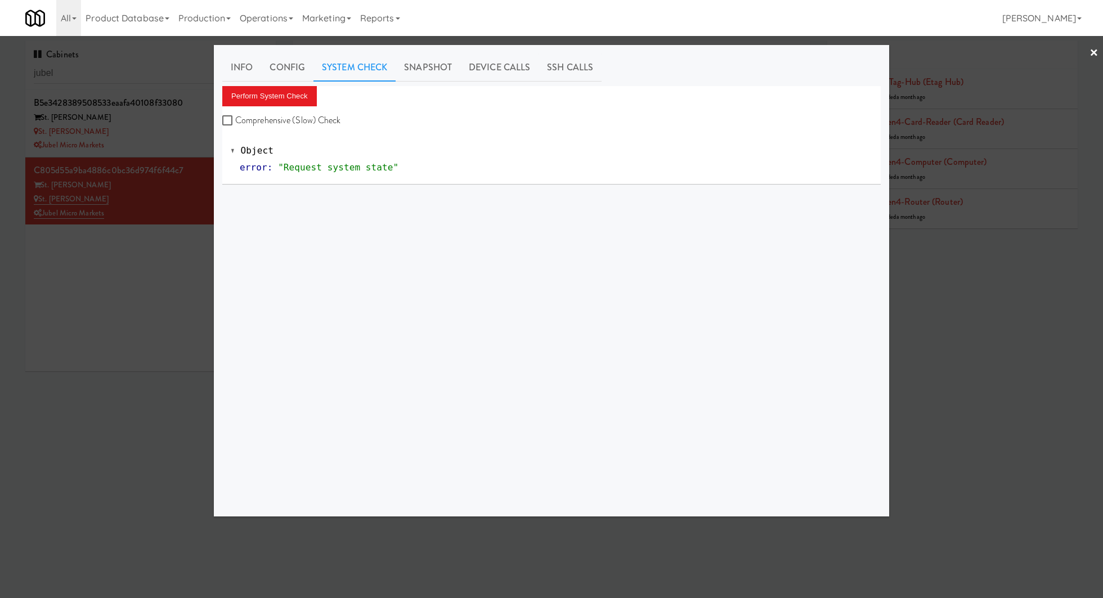
click at [281, 107] on div "Perform System Check Comprehensive (Slow) Check" at bounding box center [551, 107] width 659 height 43
click at [281, 97] on button "Perform System Check" at bounding box center [269, 96] width 95 height 20
click at [96, 323] on div at bounding box center [551, 299] width 1103 height 598
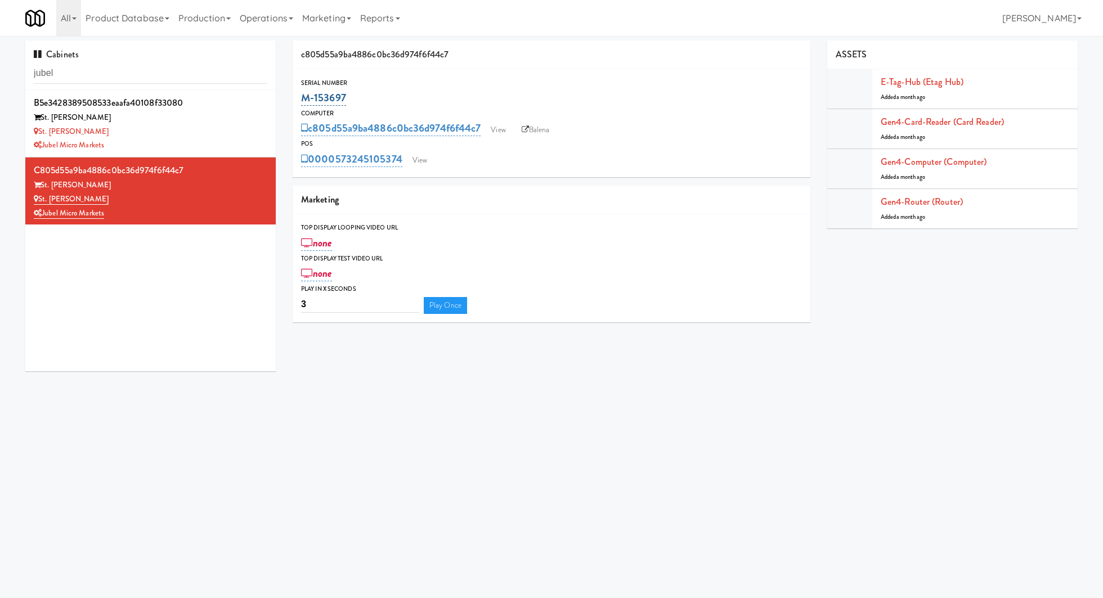
drag, startPoint x: 367, startPoint y: 93, endPoint x: 303, endPoint y: 95, distance: 64.2
click at [303, 95] on div "M-153697" at bounding box center [551, 97] width 501 height 19
copy link "M-153697"
click at [234, 149] on div "Jubel Micro Markets" at bounding box center [151, 145] width 234 height 14
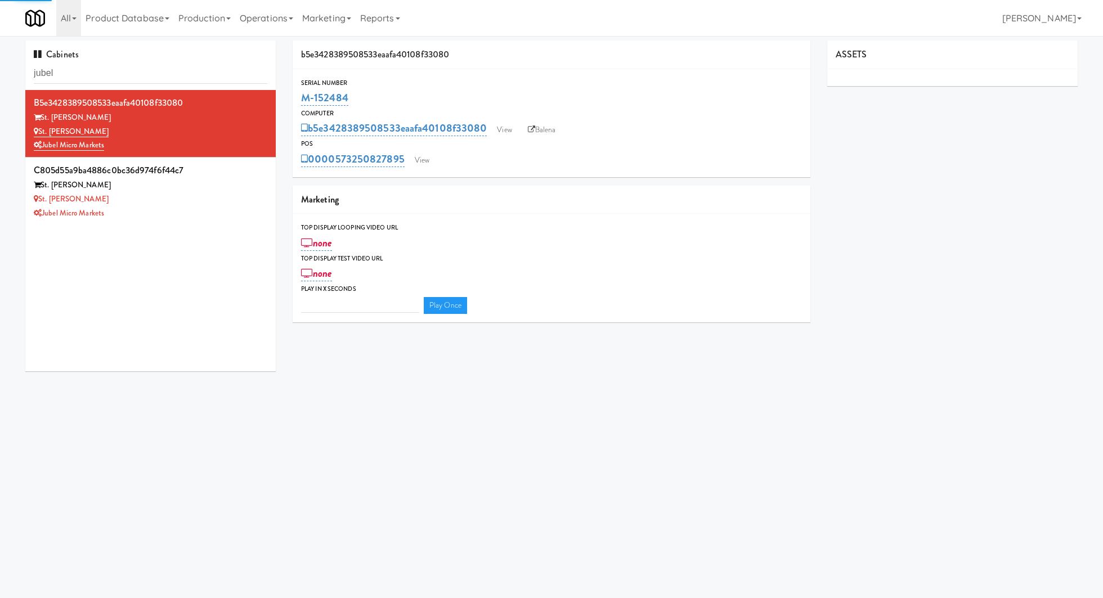
type input "3"
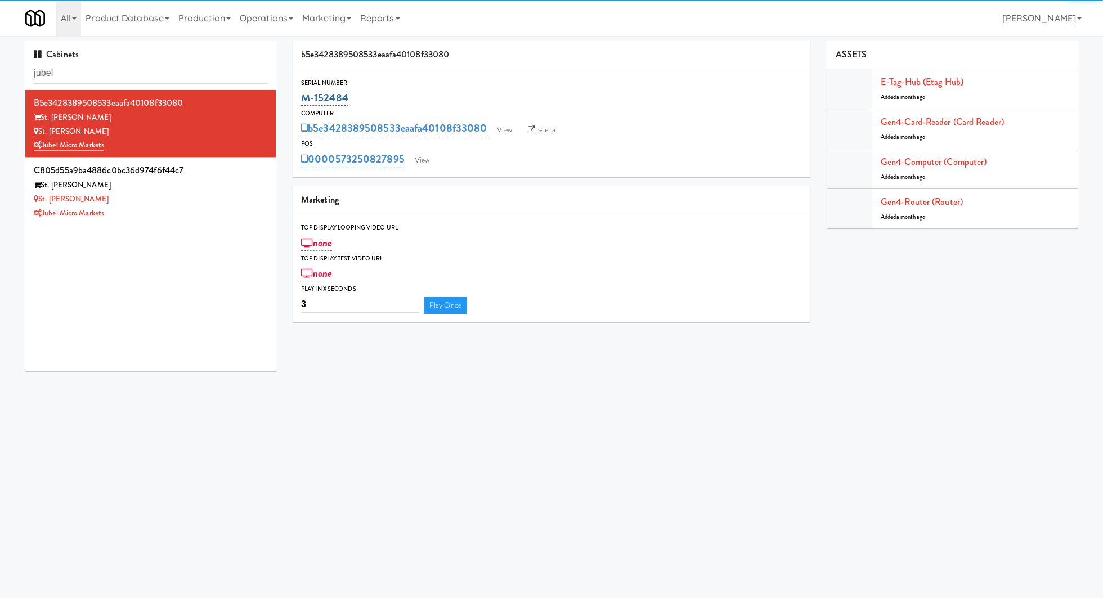
copy link "M-152484"
drag, startPoint x: 363, startPoint y: 104, endPoint x: 302, endPoint y: 104, distance: 61.4
click at [301, 104] on div "M-152484" at bounding box center [551, 97] width 501 height 19
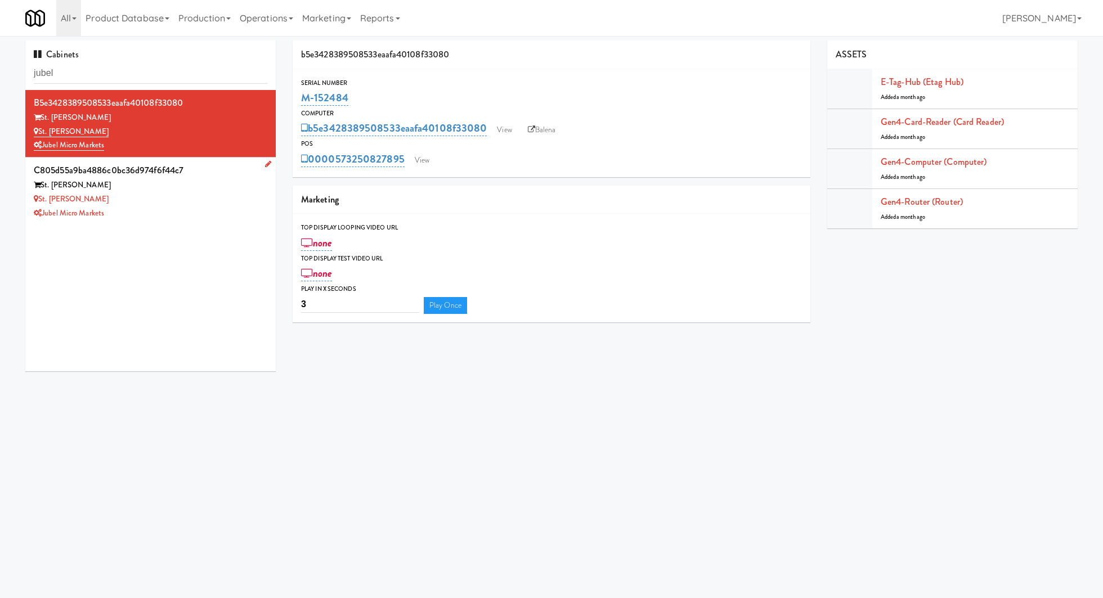
click at [253, 190] on div "St. James" at bounding box center [151, 185] width 234 height 14
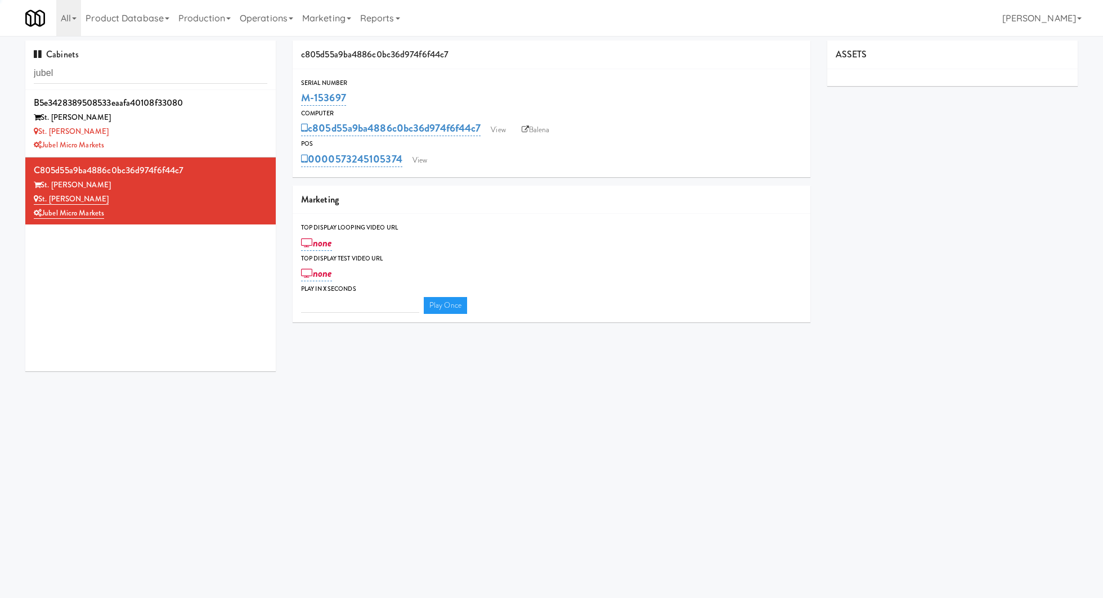
type input "3"
click at [421, 165] on link "View" at bounding box center [420, 160] width 26 height 17
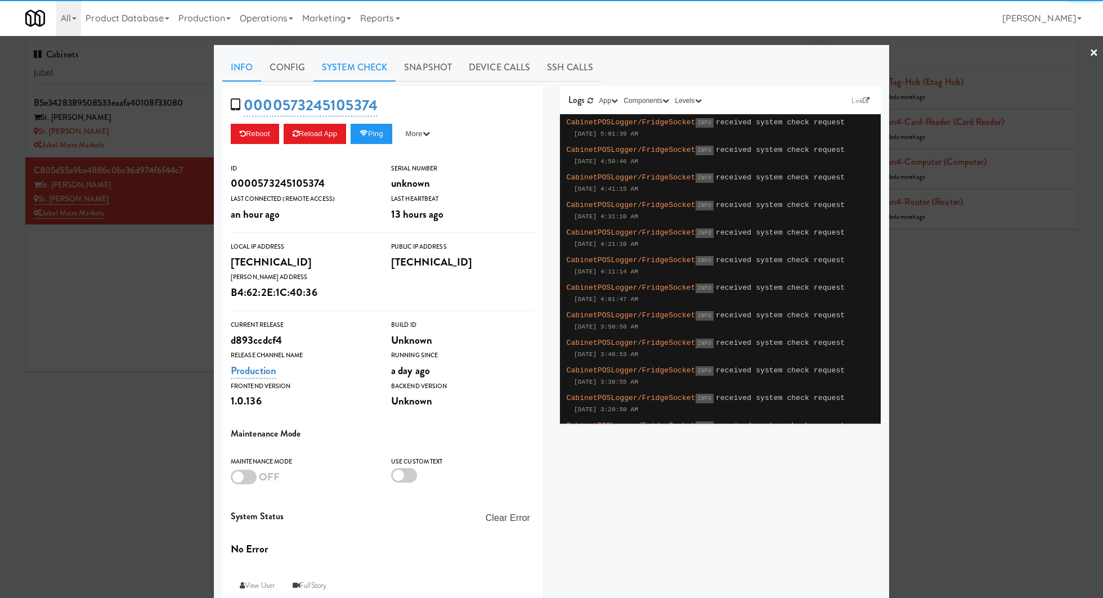
click at [334, 69] on link "System Check" at bounding box center [355, 67] width 82 height 28
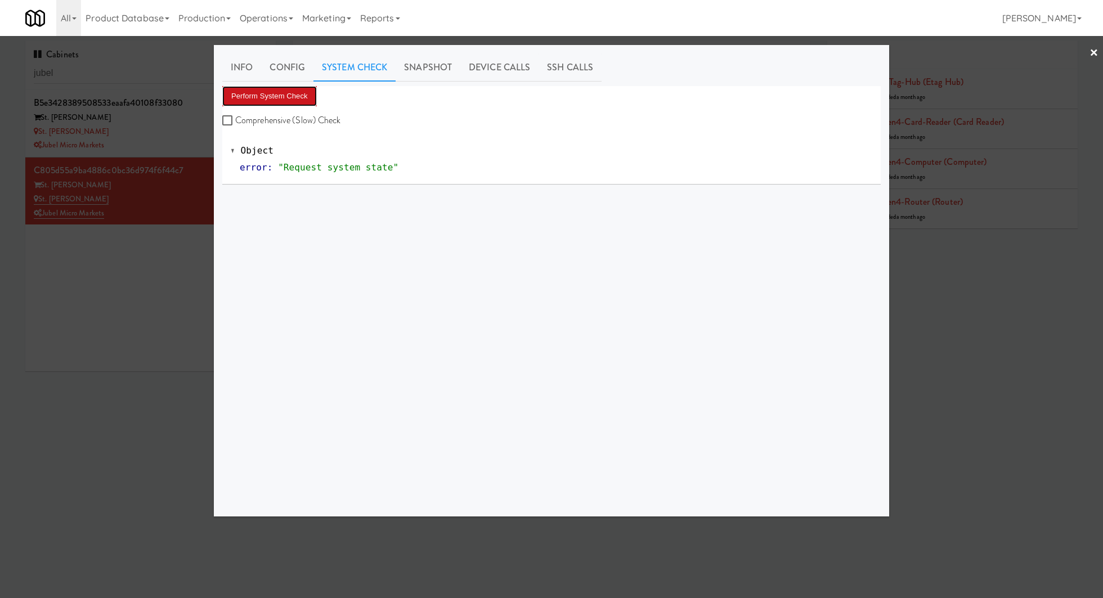
click at [290, 91] on button "Perform System Check" at bounding box center [269, 96] width 95 height 20
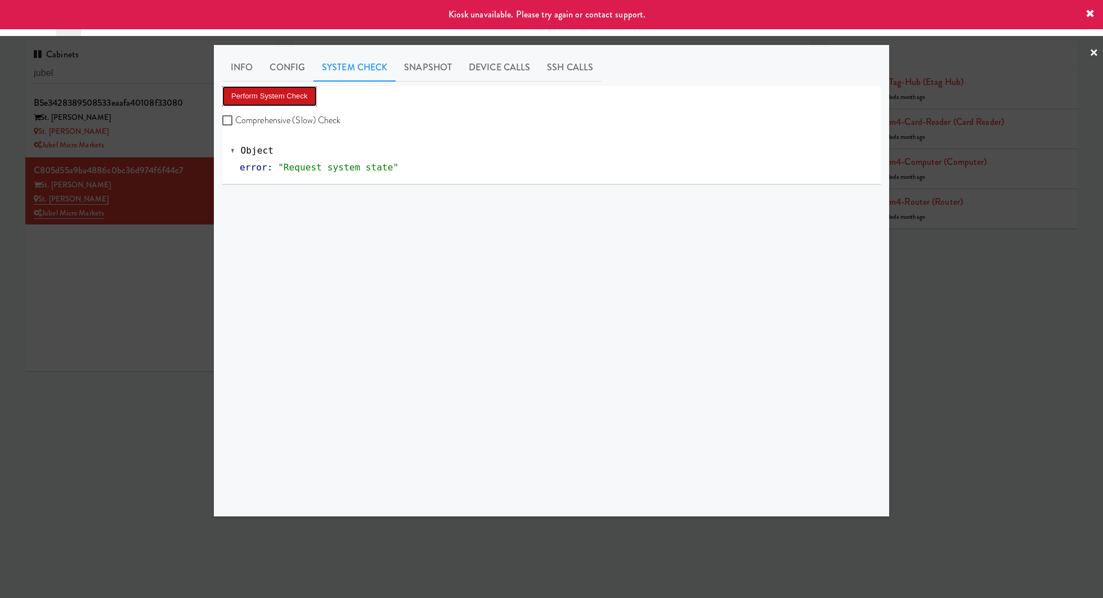
click at [290, 91] on button "Perform System Check" at bounding box center [269, 96] width 95 height 20
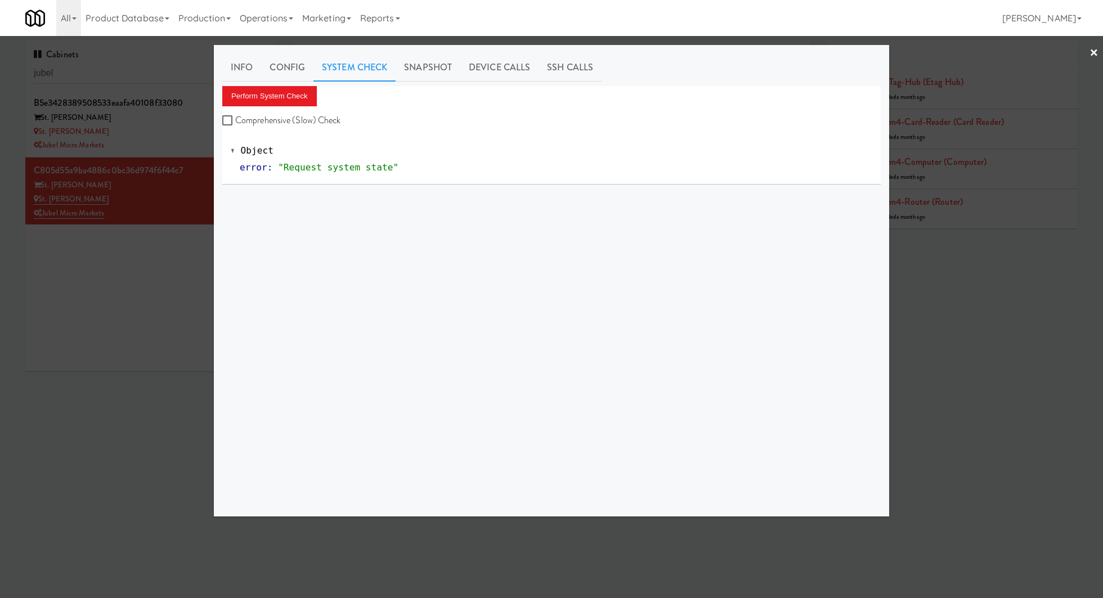
click at [186, 203] on div at bounding box center [551, 299] width 1103 height 598
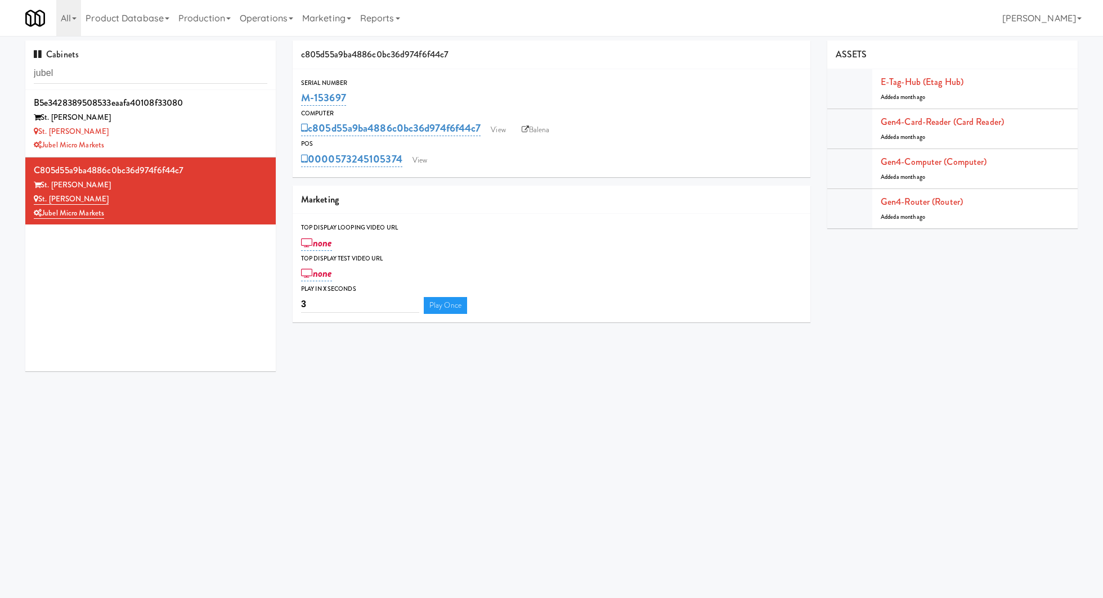
drag, startPoint x: 358, startPoint y: 99, endPoint x: 297, endPoint y: 101, distance: 61.4
click at [297, 101] on div "Serial Number M-153697" at bounding box center [552, 93] width 518 height 30
copy link "M-153697"
click at [257, 113] on div "St. James" at bounding box center [151, 118] width 234 height 14
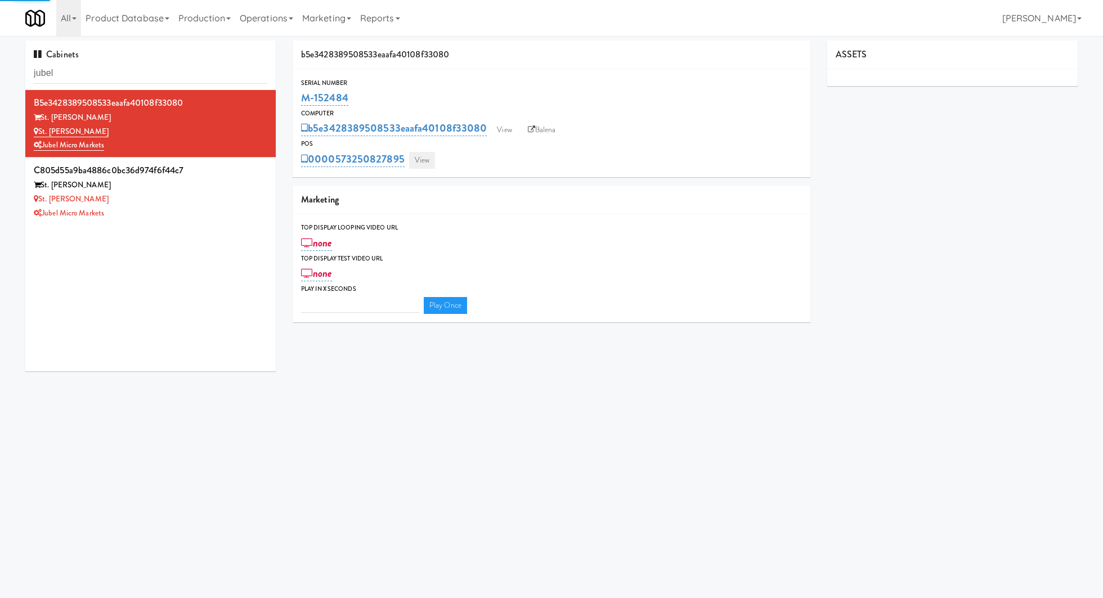
type input "3"
drag, startPoint x: 386, startPoint y: 100, endPoint x: 298, endPoint y: 102, distance: 87.8
click at [298, 102] on div "Serial Number M-152484" at bounding box center [552, 93] width 518 height 30
copy link "M-152484"
click at [546, 132] on link "Balena" at bounding box center [541, 130] width 39 height 17
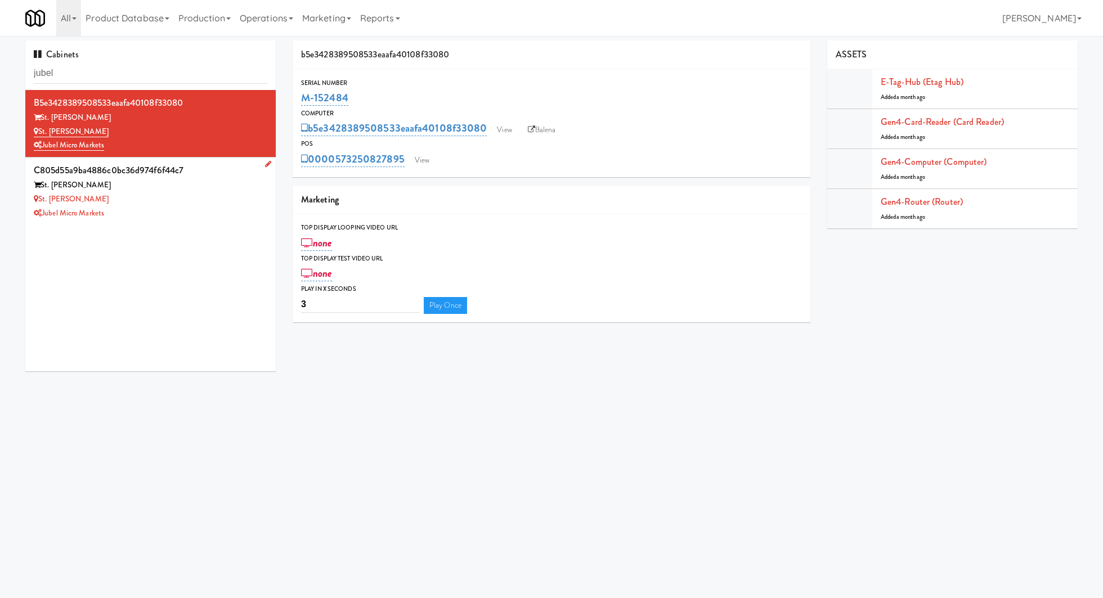
click at [212, 200] on div "St. James Snack Fridge" at bounding box center [151, 200] width 234 height 14
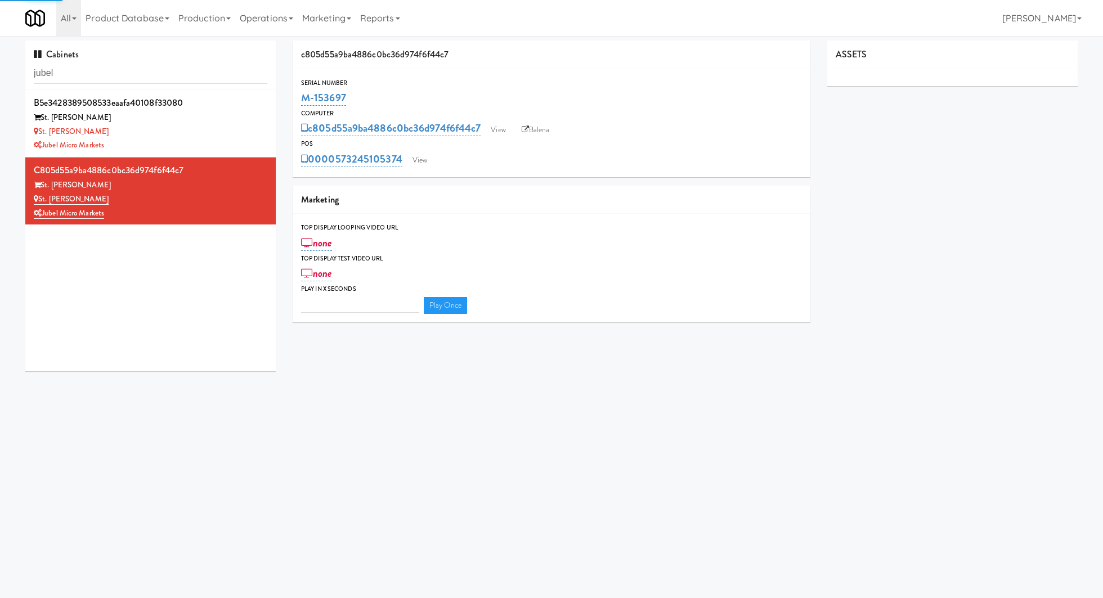
type input "3"
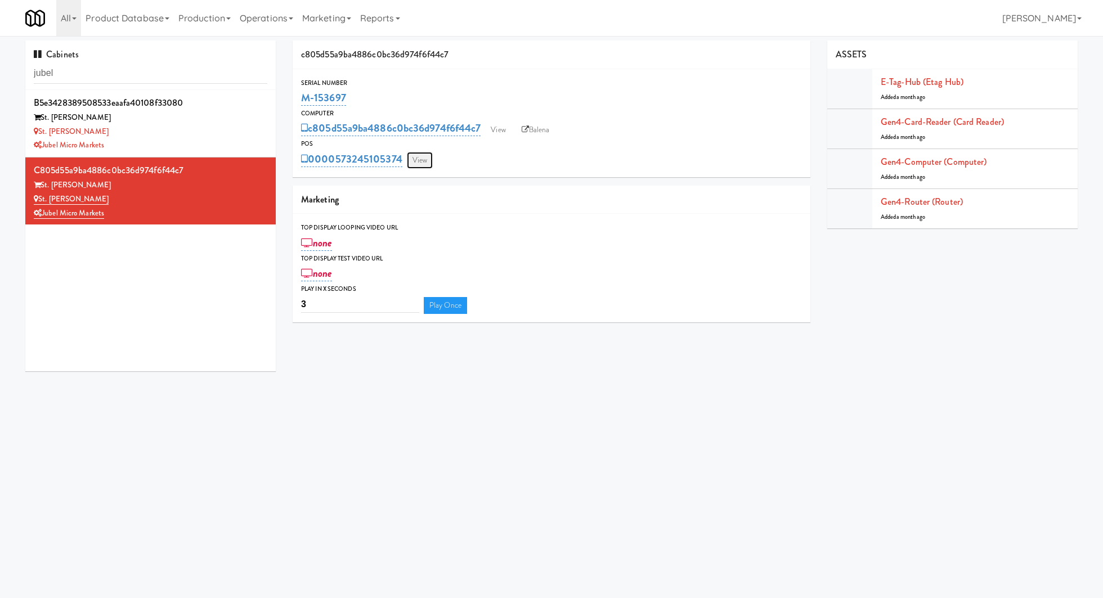
click at [426, 156] on link "View" at bounding box center [420, 160] width 26 height 17
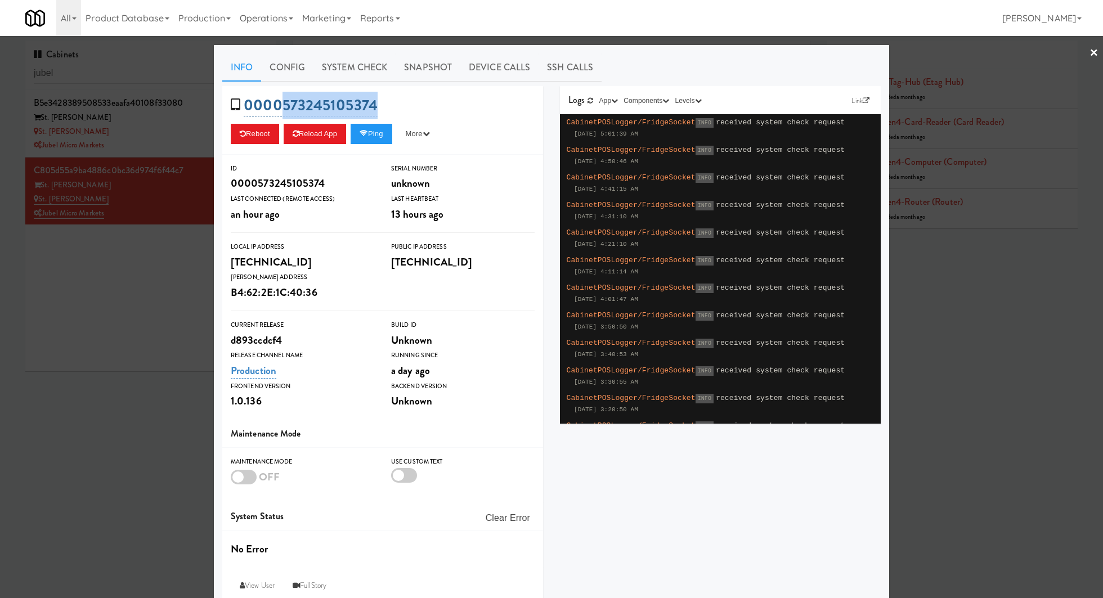
drag, startPoint x: 410, startPoint y: 105, endPoint x: 282, endPoint y: 107, distance: 128.4
click at [282, 107] on div "0000573245105374 Reboot Reload App Ping More Ping Server Restart Server Force R…" at bounding box center [382, 120] width 321 height 69
copy link "573245105374"
click at [370, 62] on link "System Check" at bounding box center [355, 67] width 82 height 28
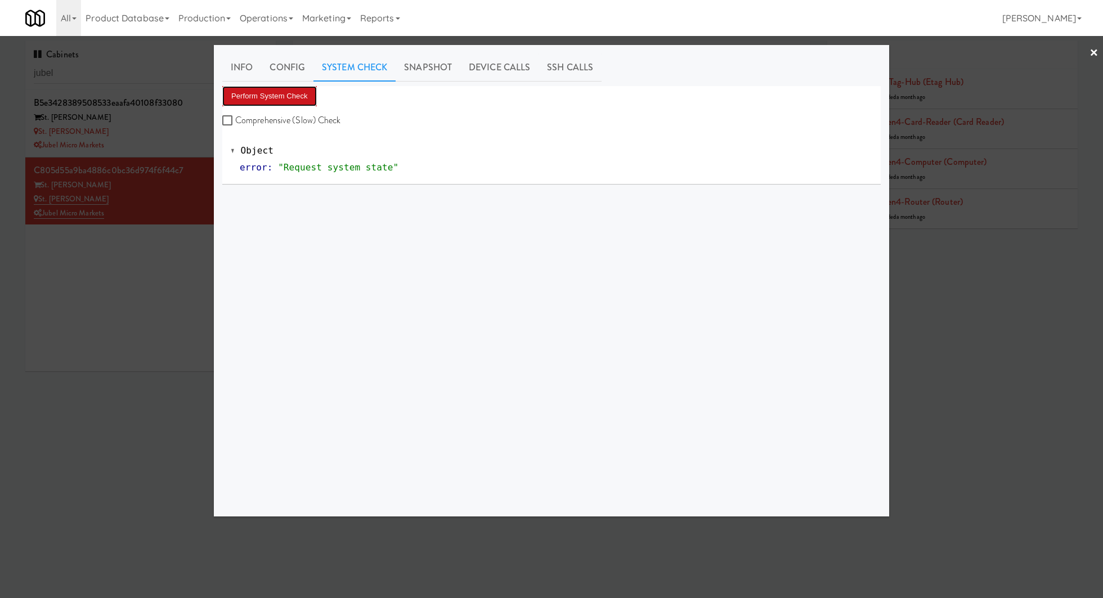
click at [303, 92] on button "Perform System Check" at bounding box center [269, 96] width 95 height 20
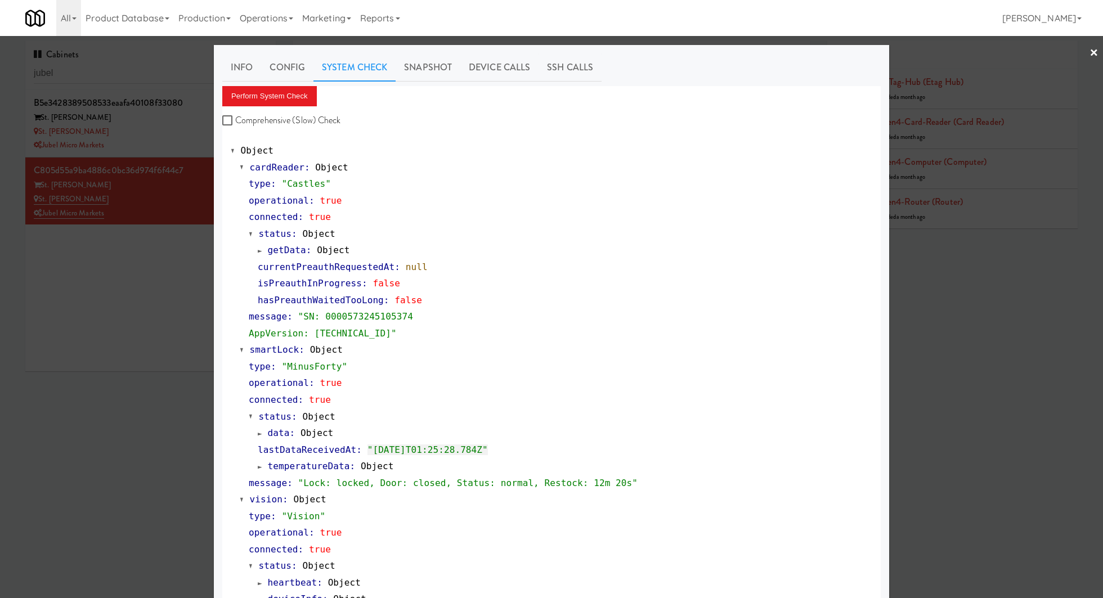
click at [190, 142] on div at bounding box center [551, 299] width 1103 height 598
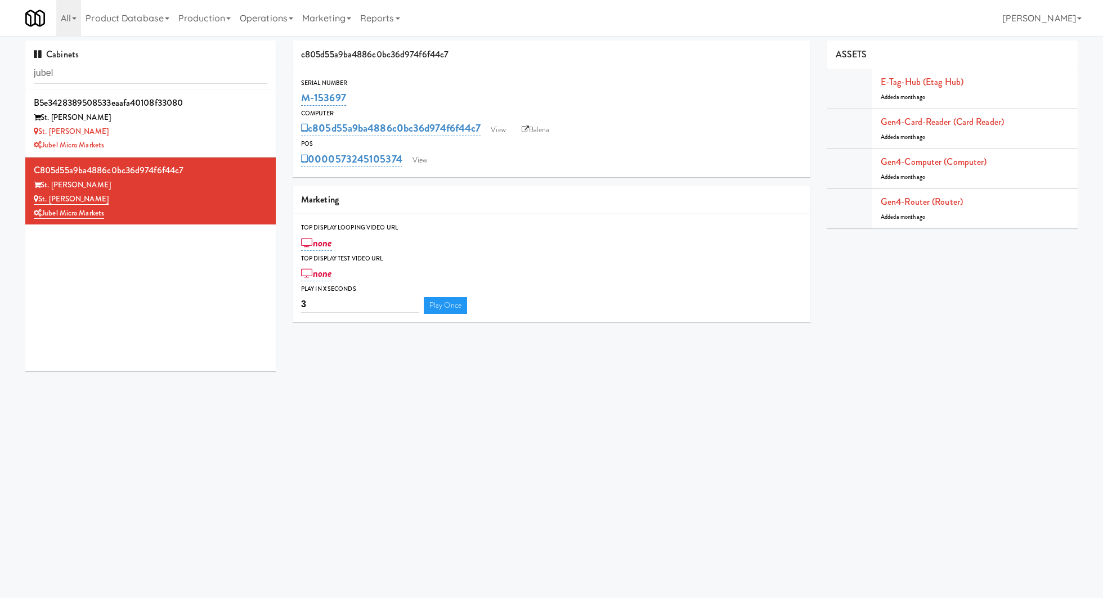
click at [190, 142] on div "Jubel Micro Markets" at bounding box center [151, 145] width 234 height 14
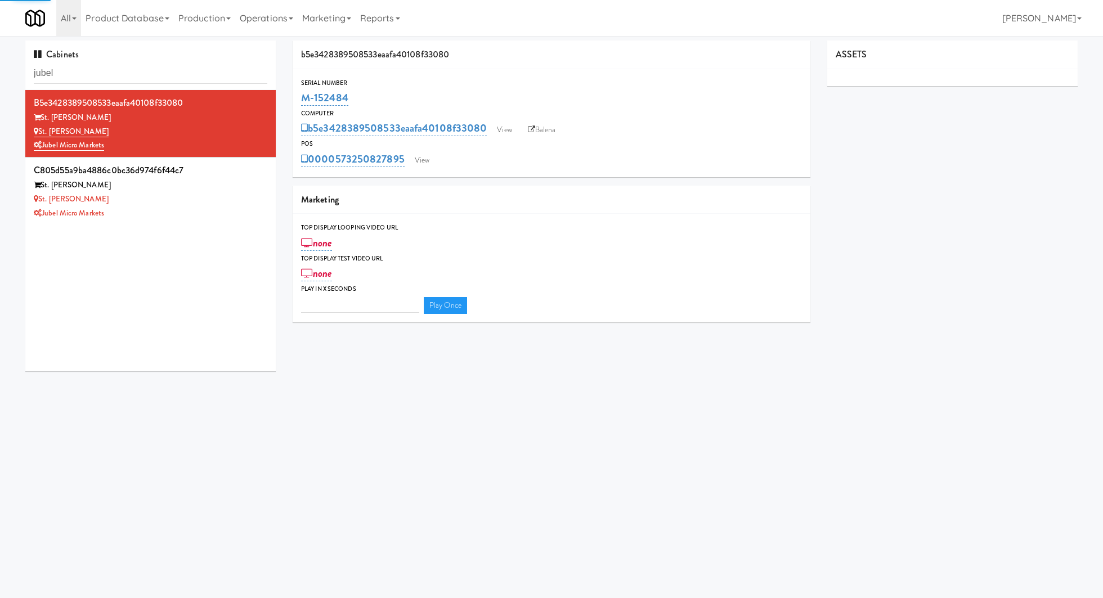
type input "3"
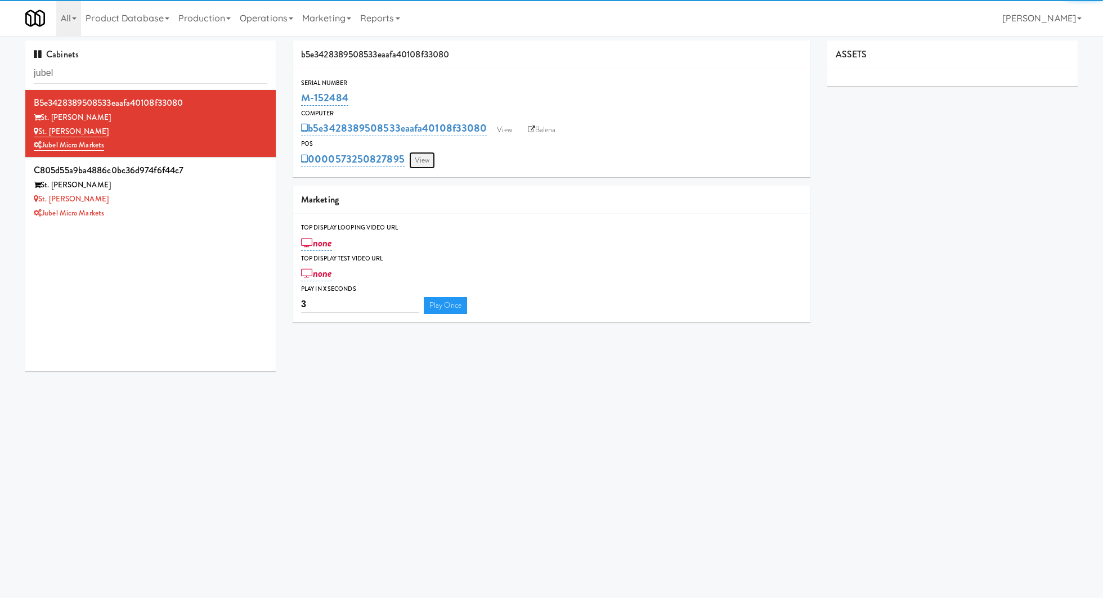
click at [424, 164] on link "View" at bounding box center [422, 160] width 26 height 17
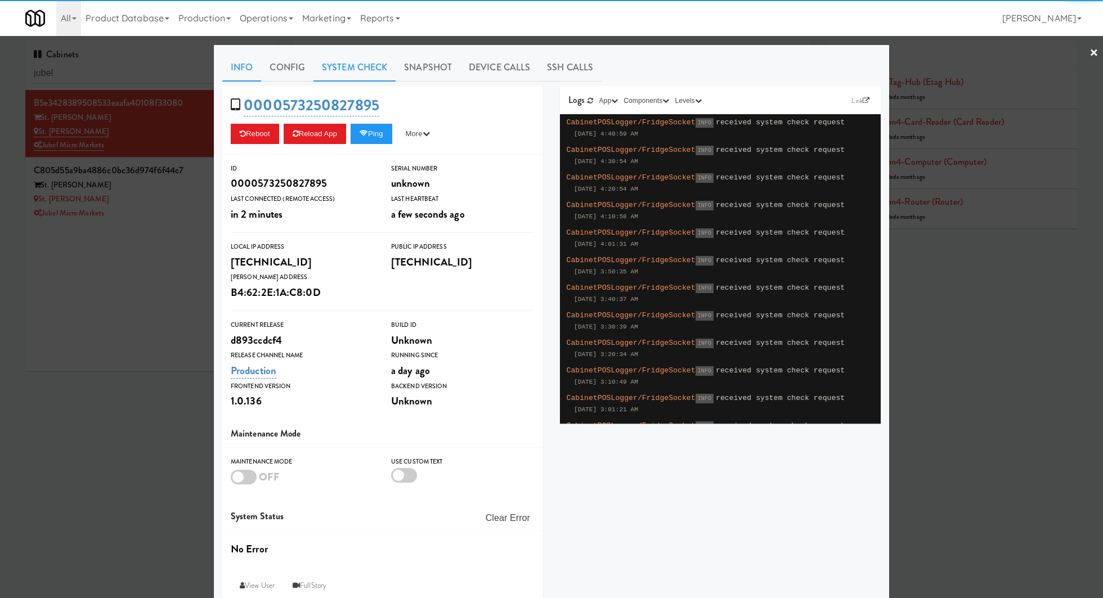
click at [359, 74] on link "System Check" at bounding box center [355, 67] width 82 height 28
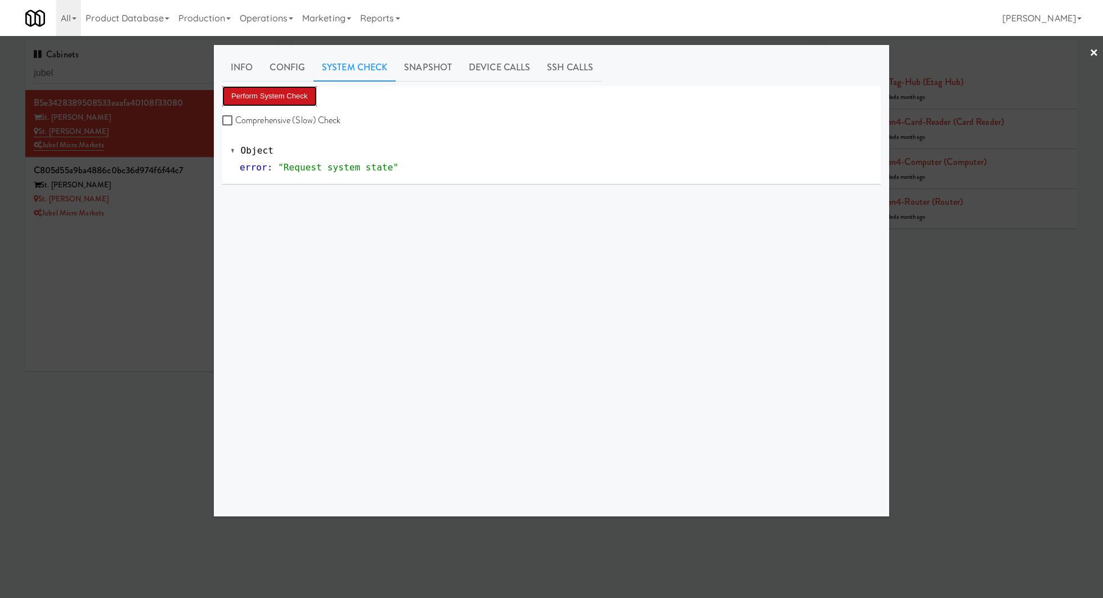
click at [296, 99] on button "Perform System Check" at bounding box center [269, 96] width 95 height 20
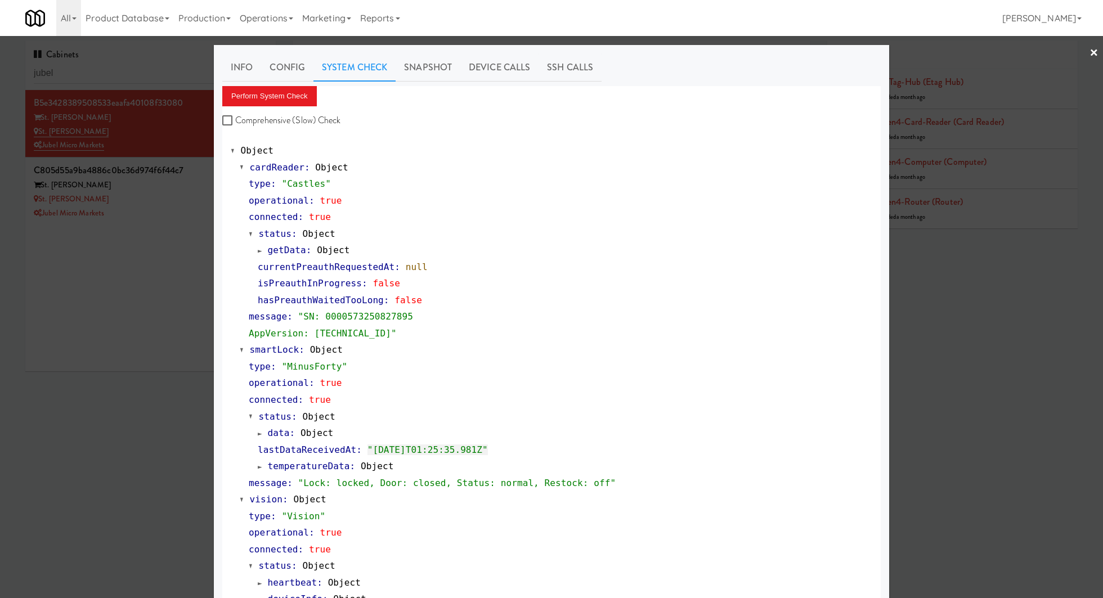
click at [204, 199] on div at bounding box center [551, 299] width 1103 height 598
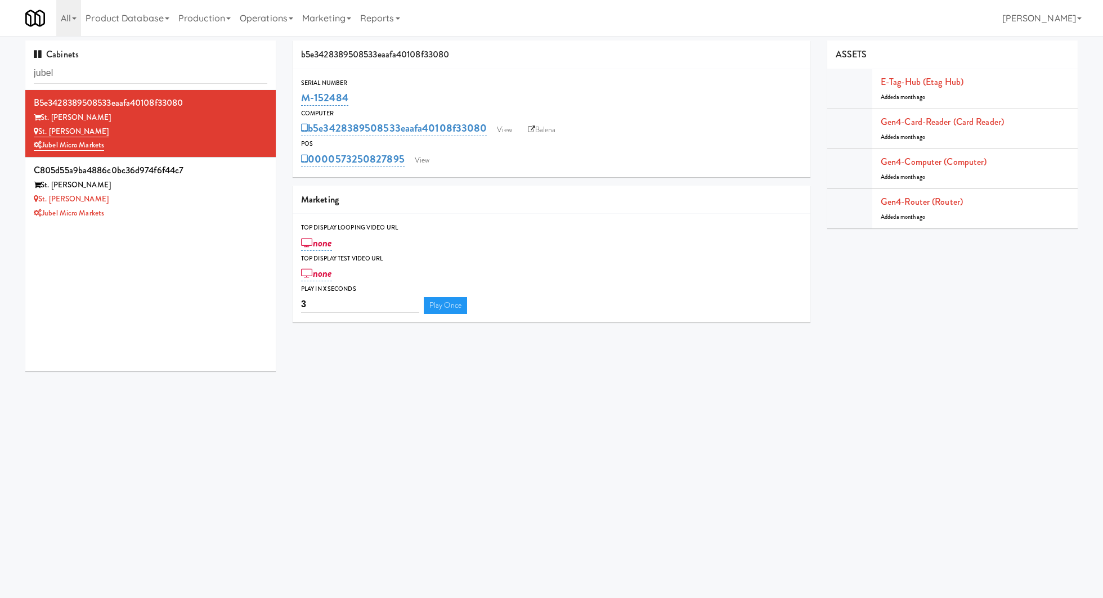
click at [204, 199] on div "St. James Snack Fridge" at bounding box center [151, 200] width 234 height 14
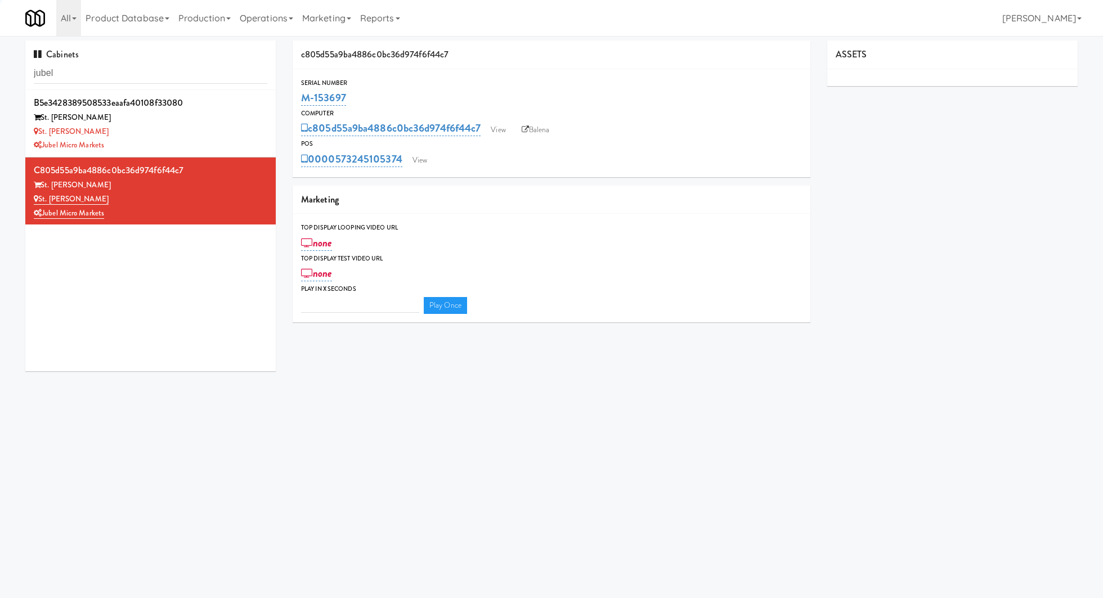
type input "3"
click at [423, 159] on link "View" at bounding box center [420, 160] width 26 height 17
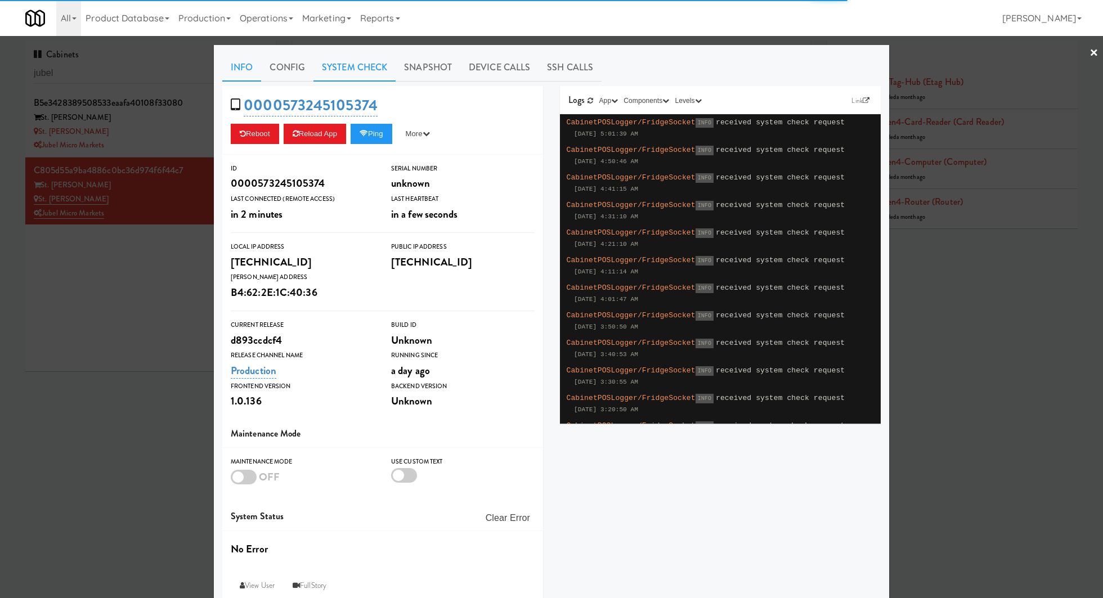
click at [339, 69] on link "System Check" at bounding box center [355, 67] width 82 height 28
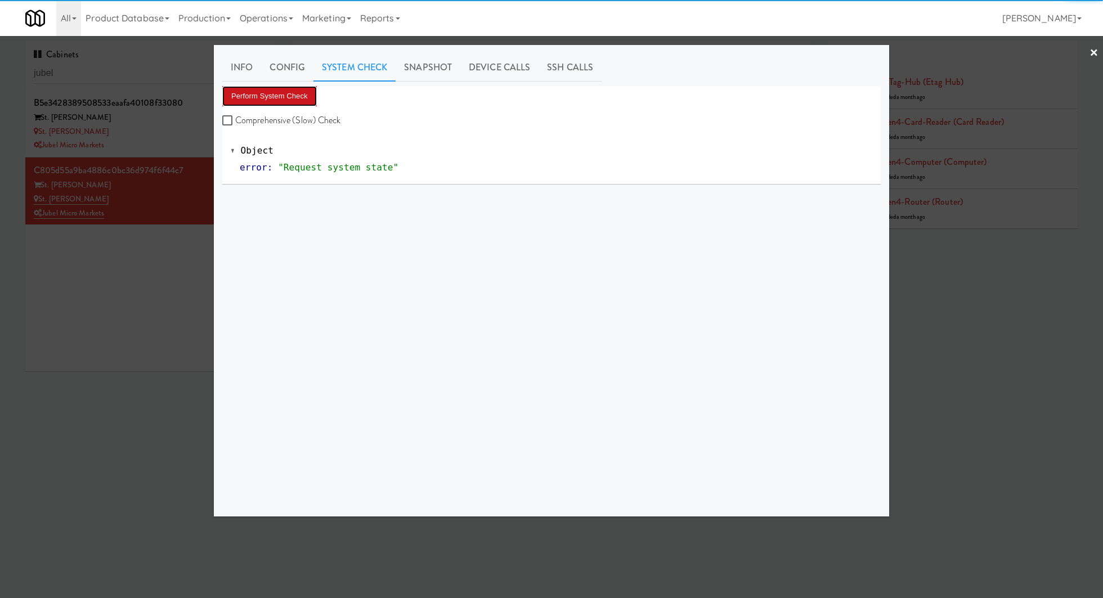
click at [280, 92] on button "Perform System Check" at bounding box center [269, 96] width 95 height 20
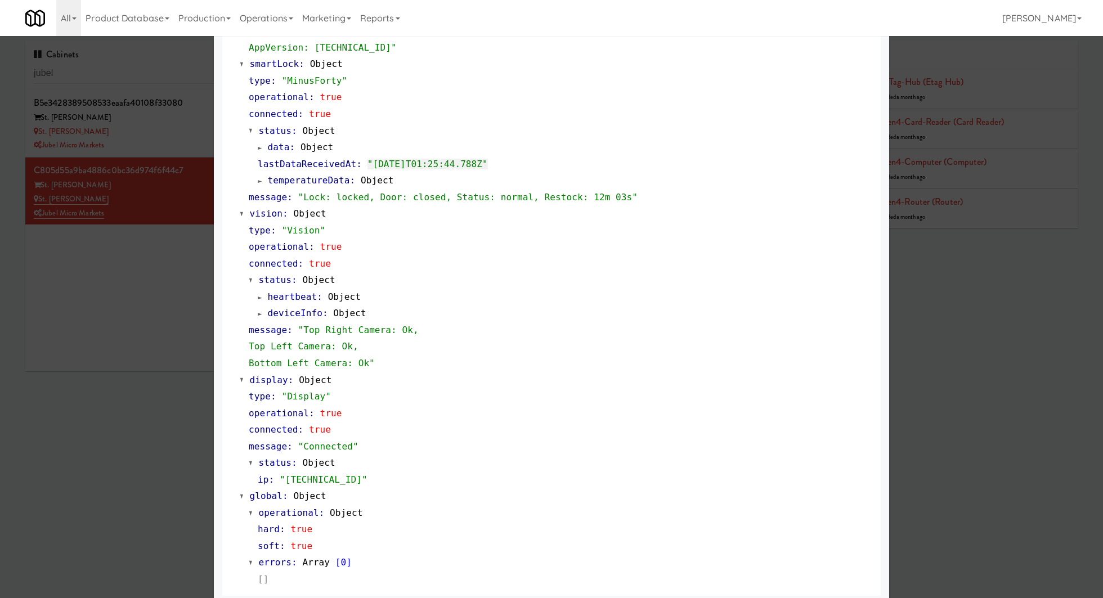
scroll to position [292, 0]
